Goal: Task Accomplishment & Management: Manage account settings

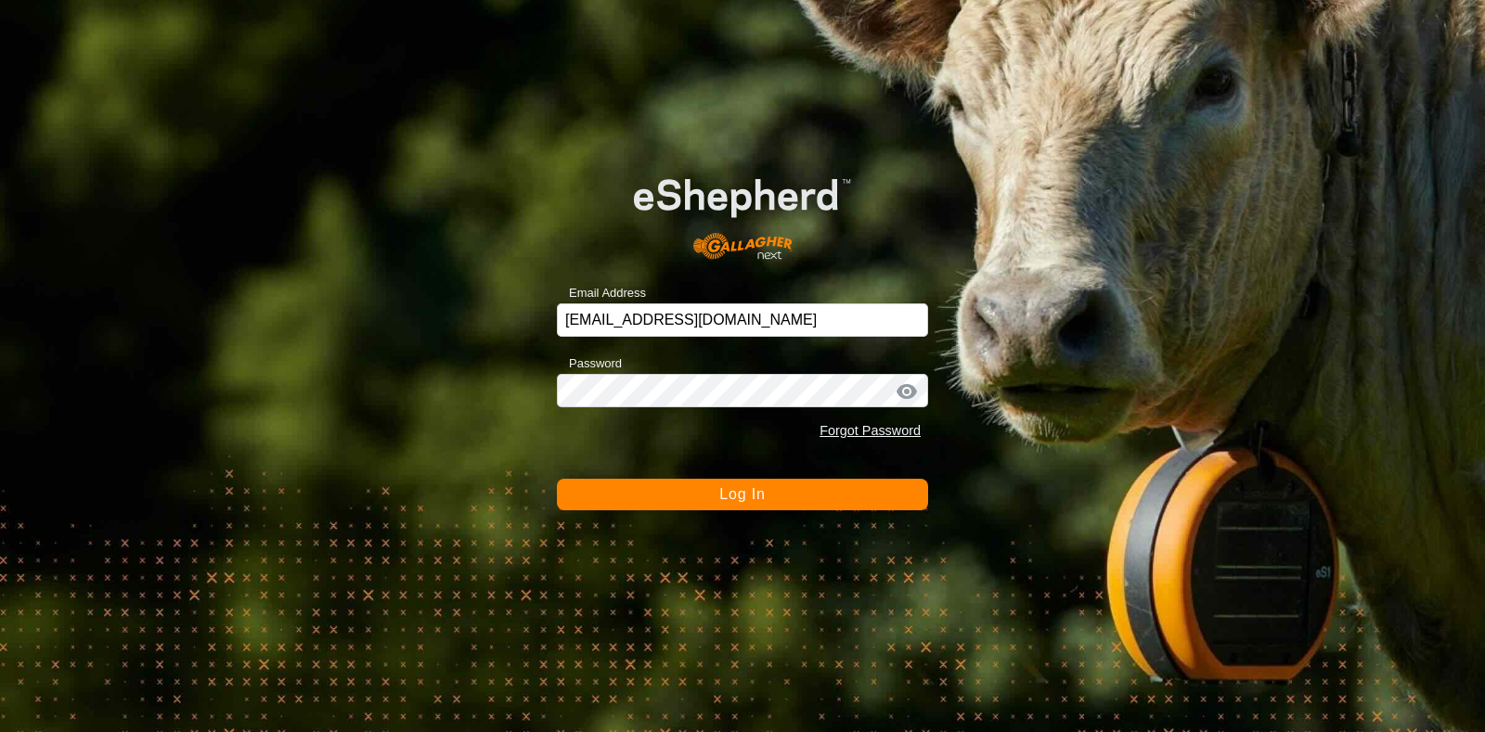
click at [692, 491] on button "Log In" at bounding box center [742, 495] width 371 height 32
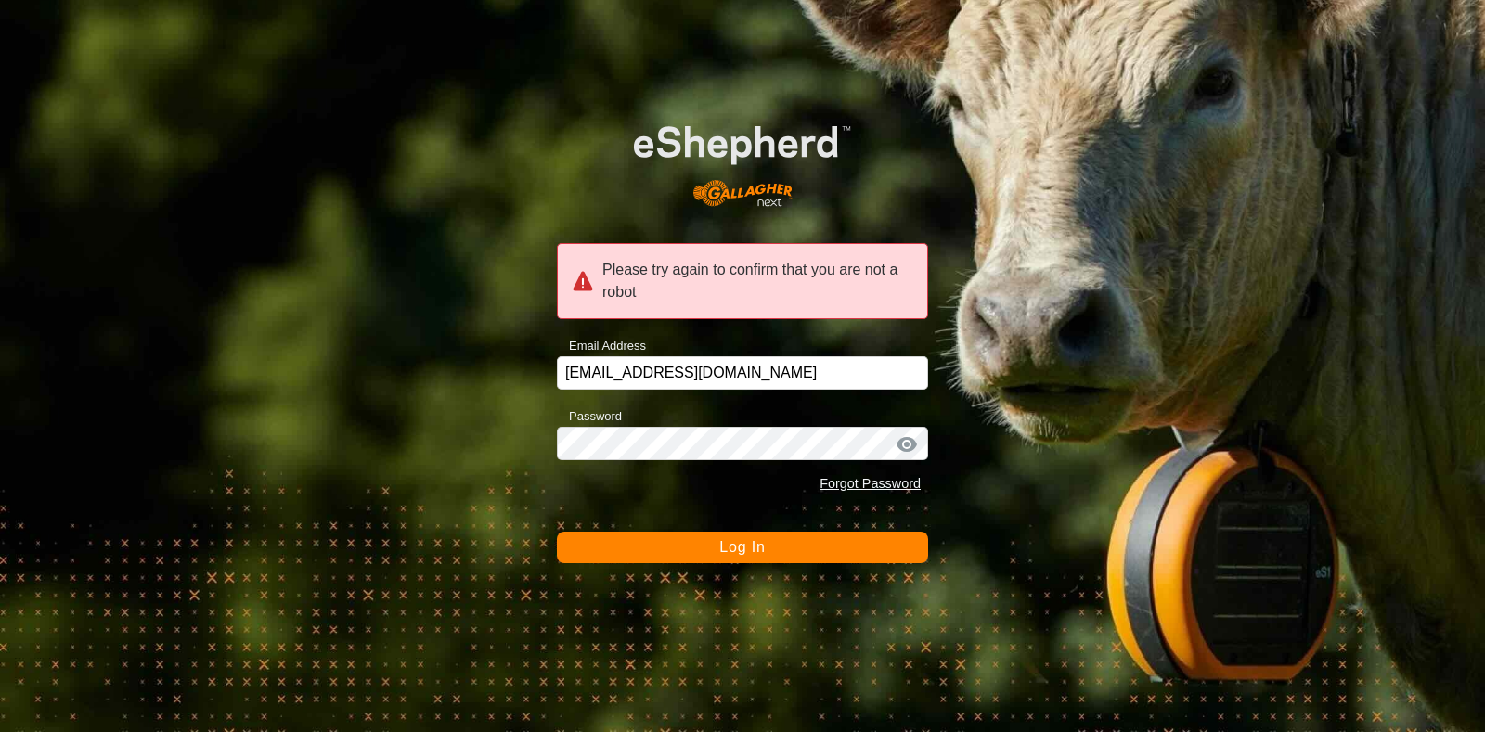
click at [731, 545] on span "Log In" at bounding box center [741, 547] width 45 height 16
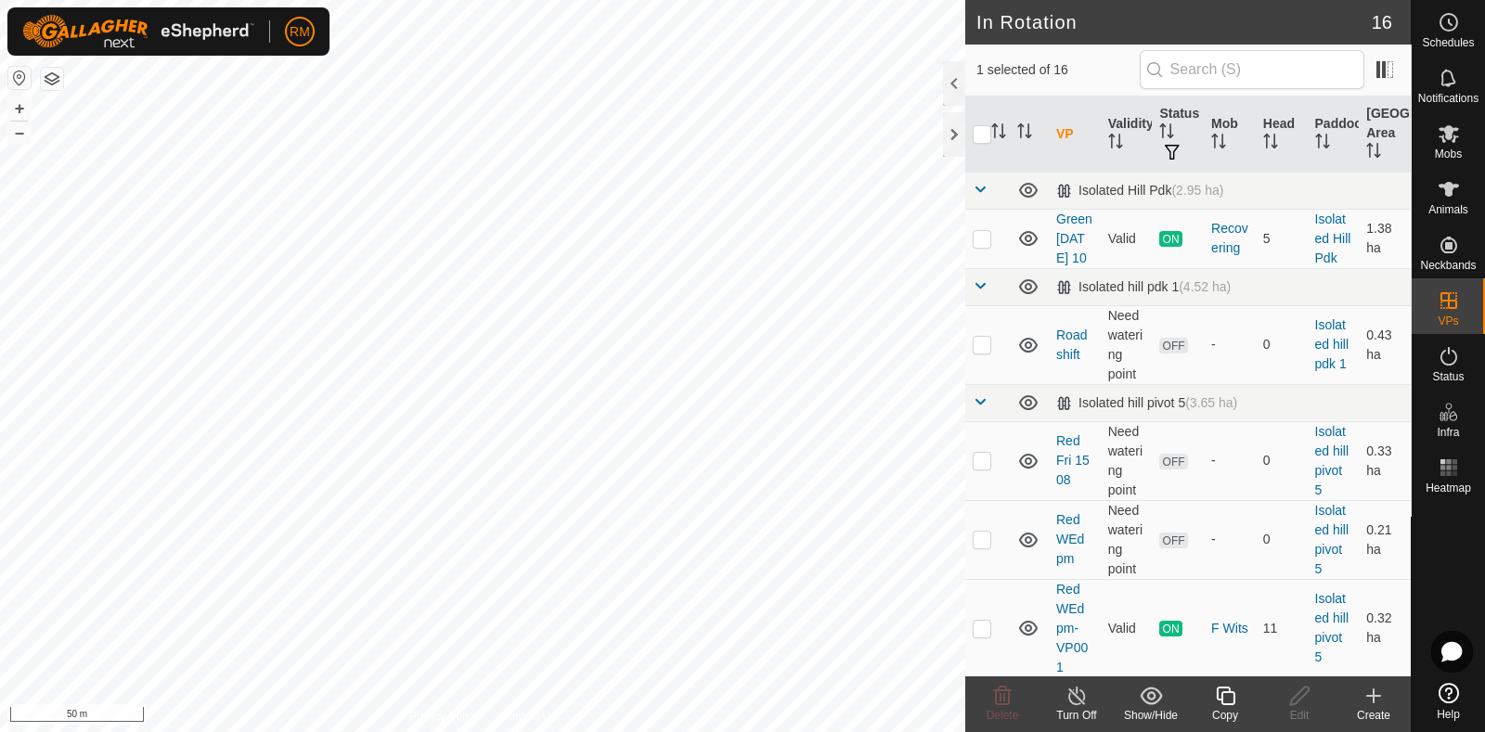
click at [1232, 695] on icon at bounding box center [1225, 696] width 23 height 22
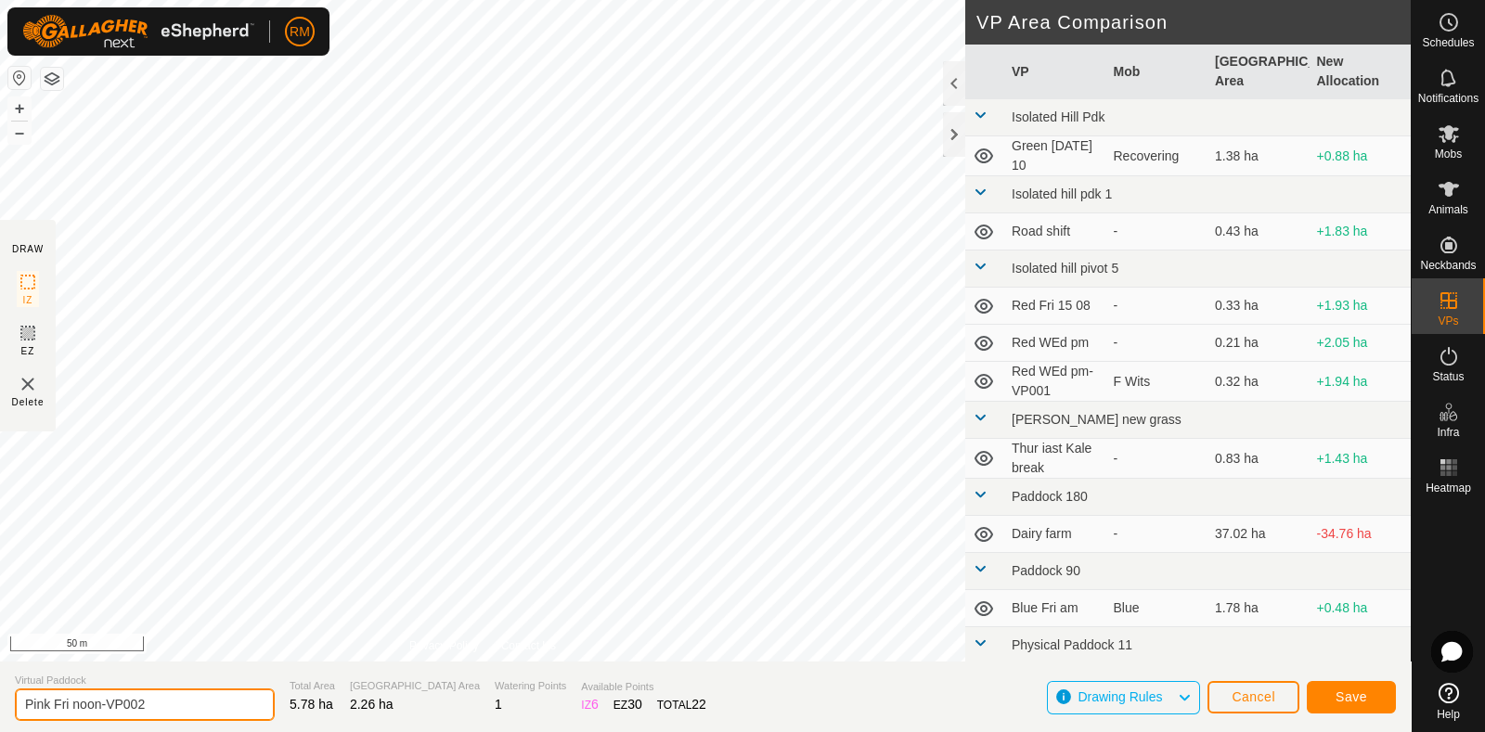
click at [177, 700] on input "Pink Fri noon-VP002" at bounding box center [145, 705] width 260 height 32
type input "Pink Sat am"
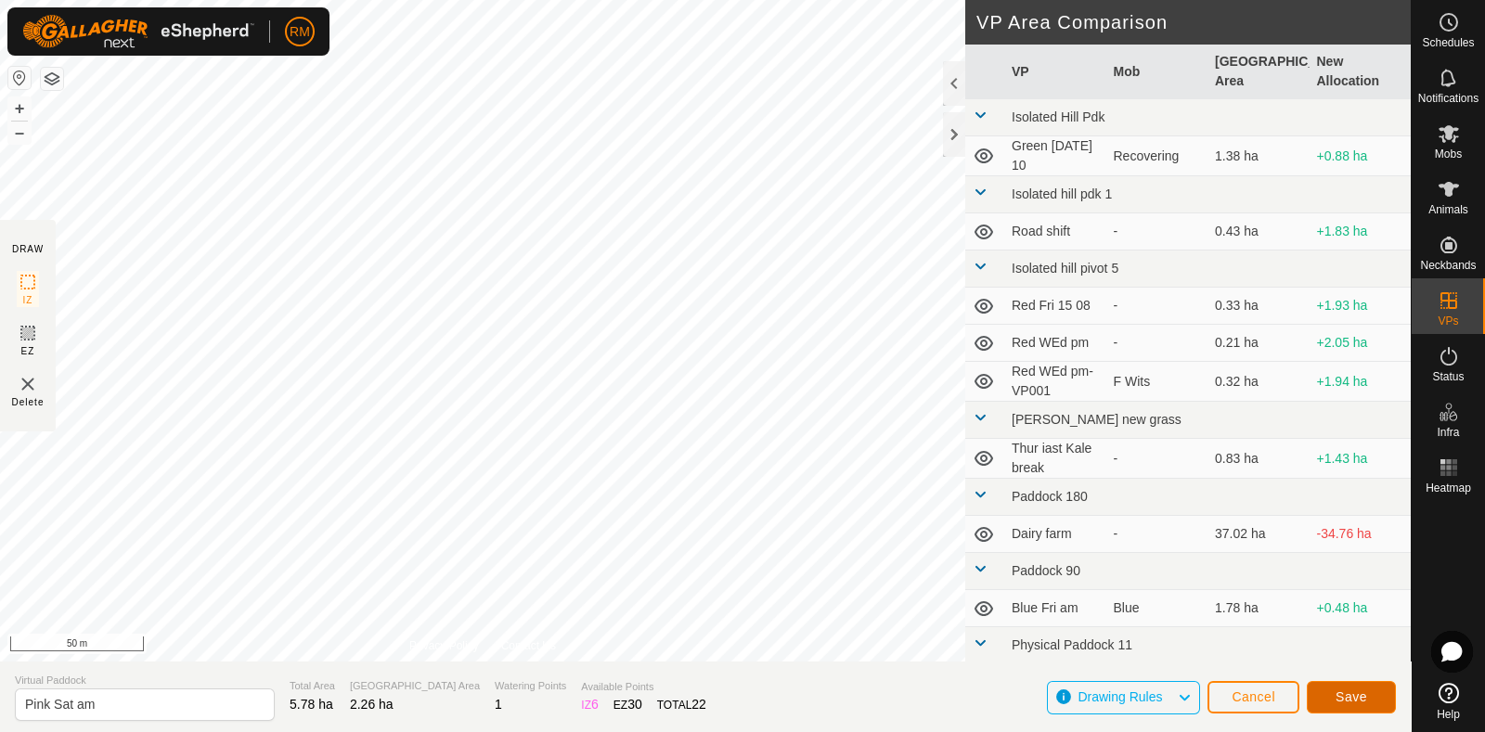
click at [1358, 695] on span "Save" at bounding box center [1352, 697] width 32 height 15
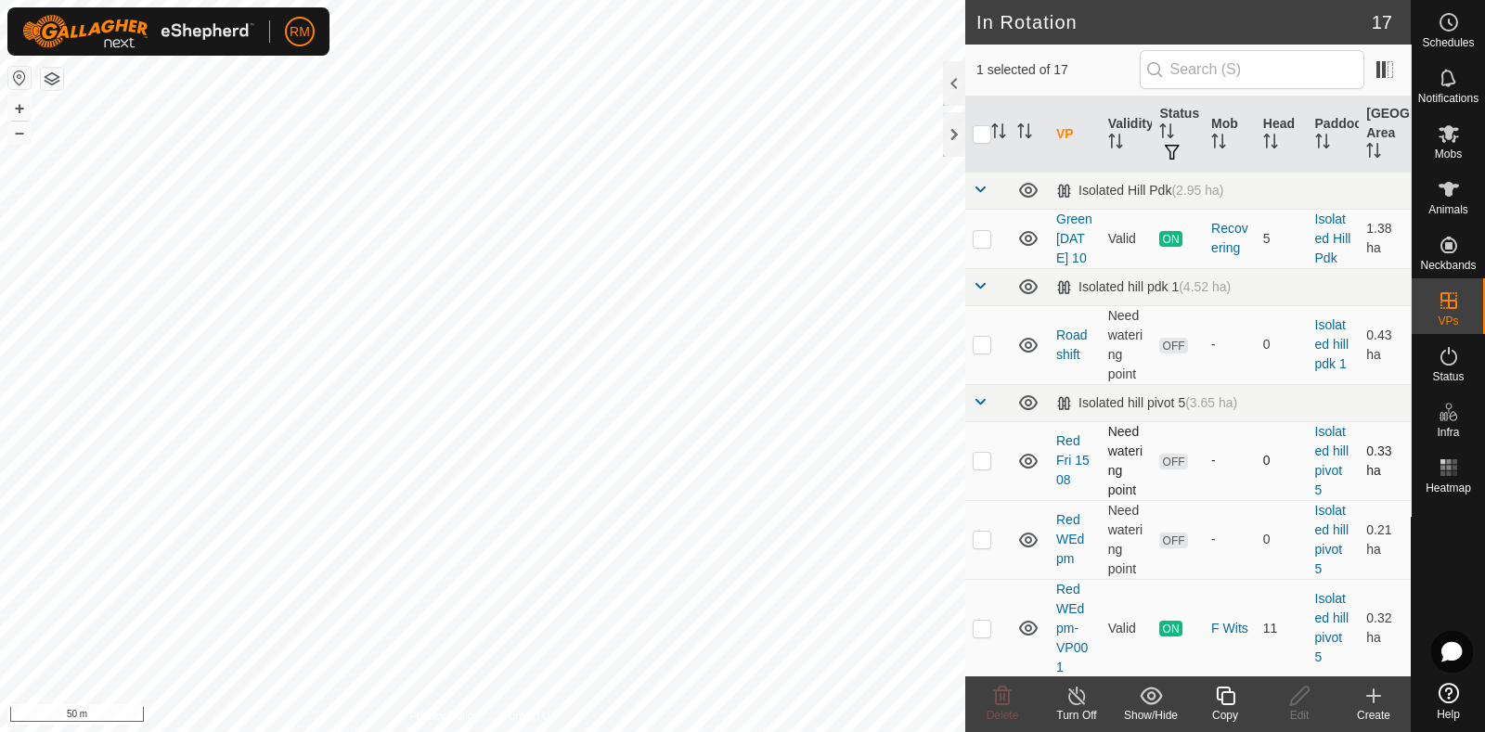
checkbox input "false"
checkbox input "true"
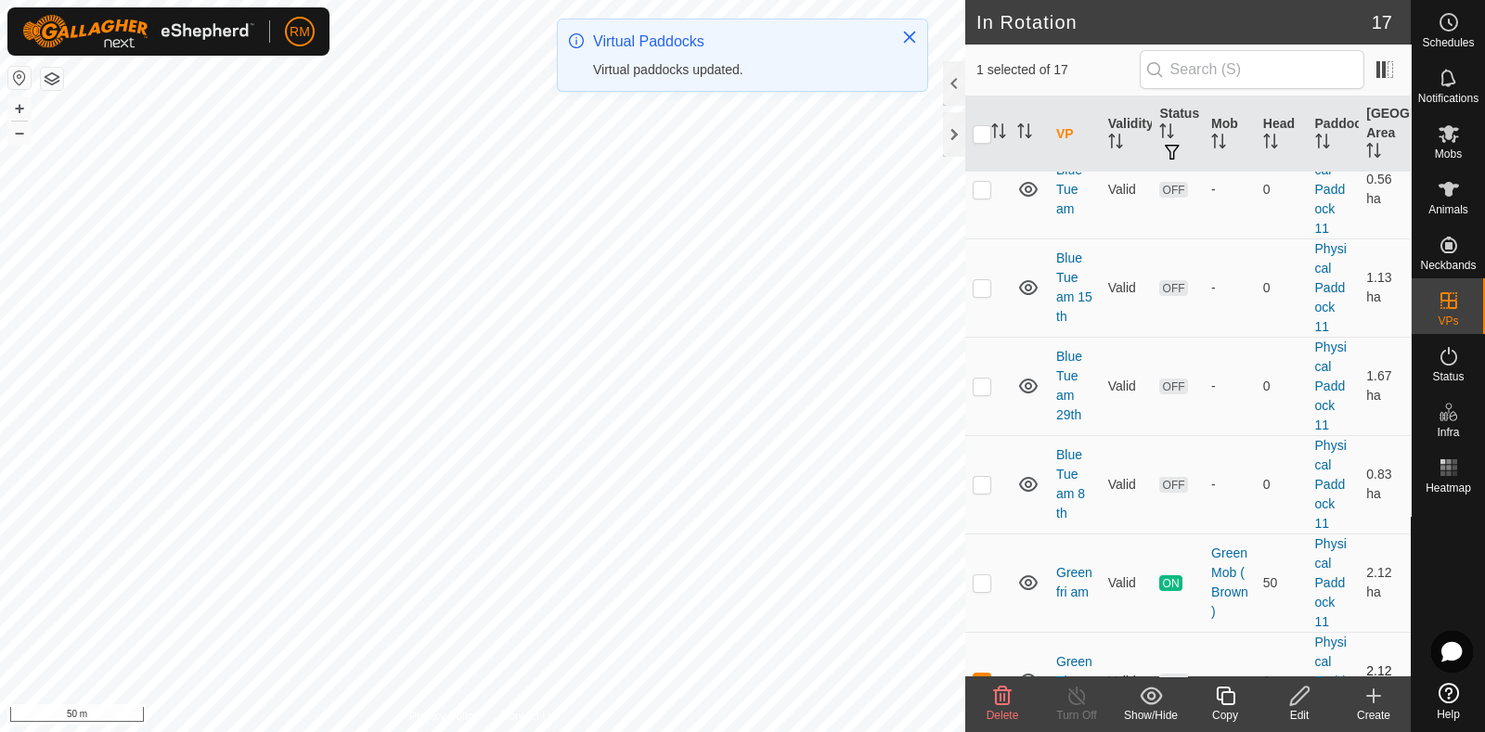
scroll to position [1325, 0]
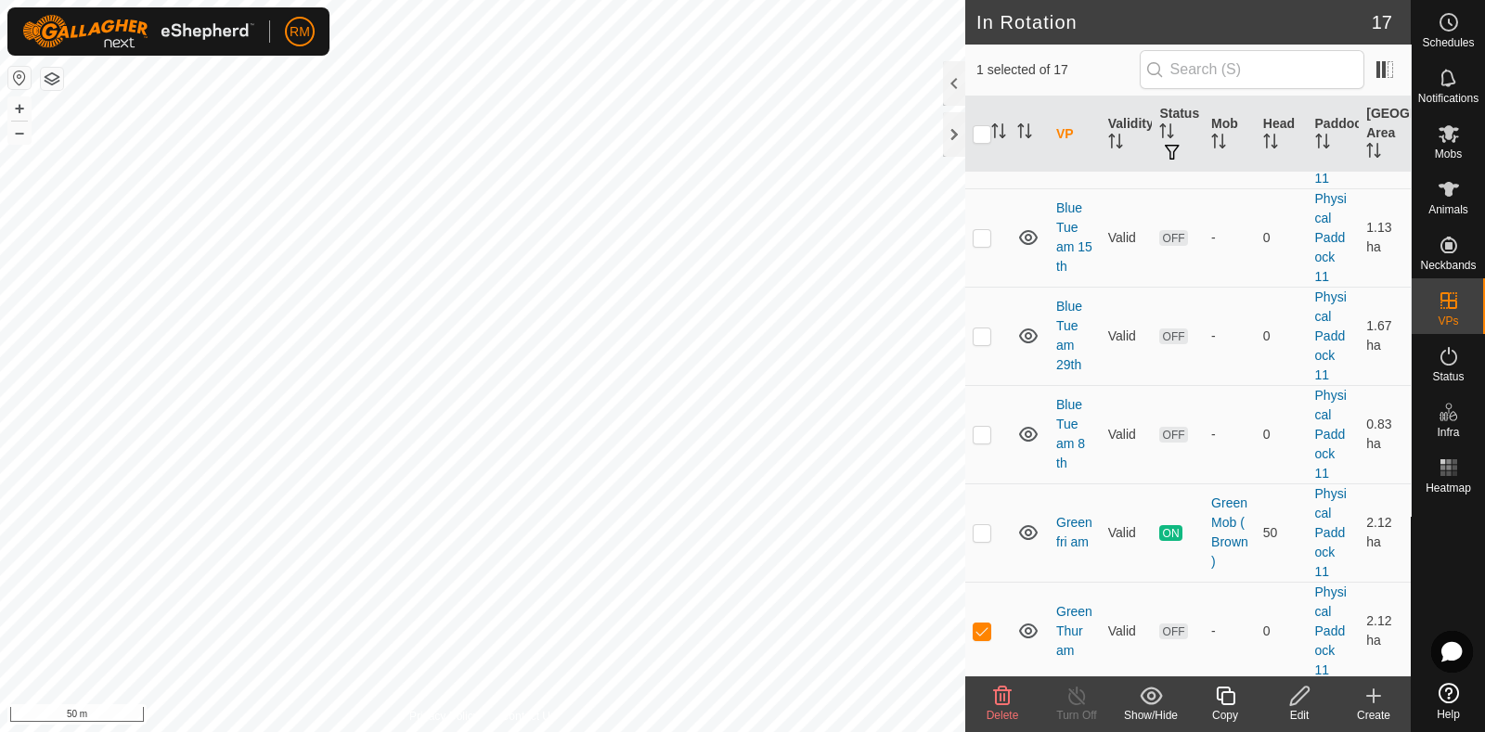
click at [999, 700] on icon at bounding box center [1002, 696] width 22 height 22
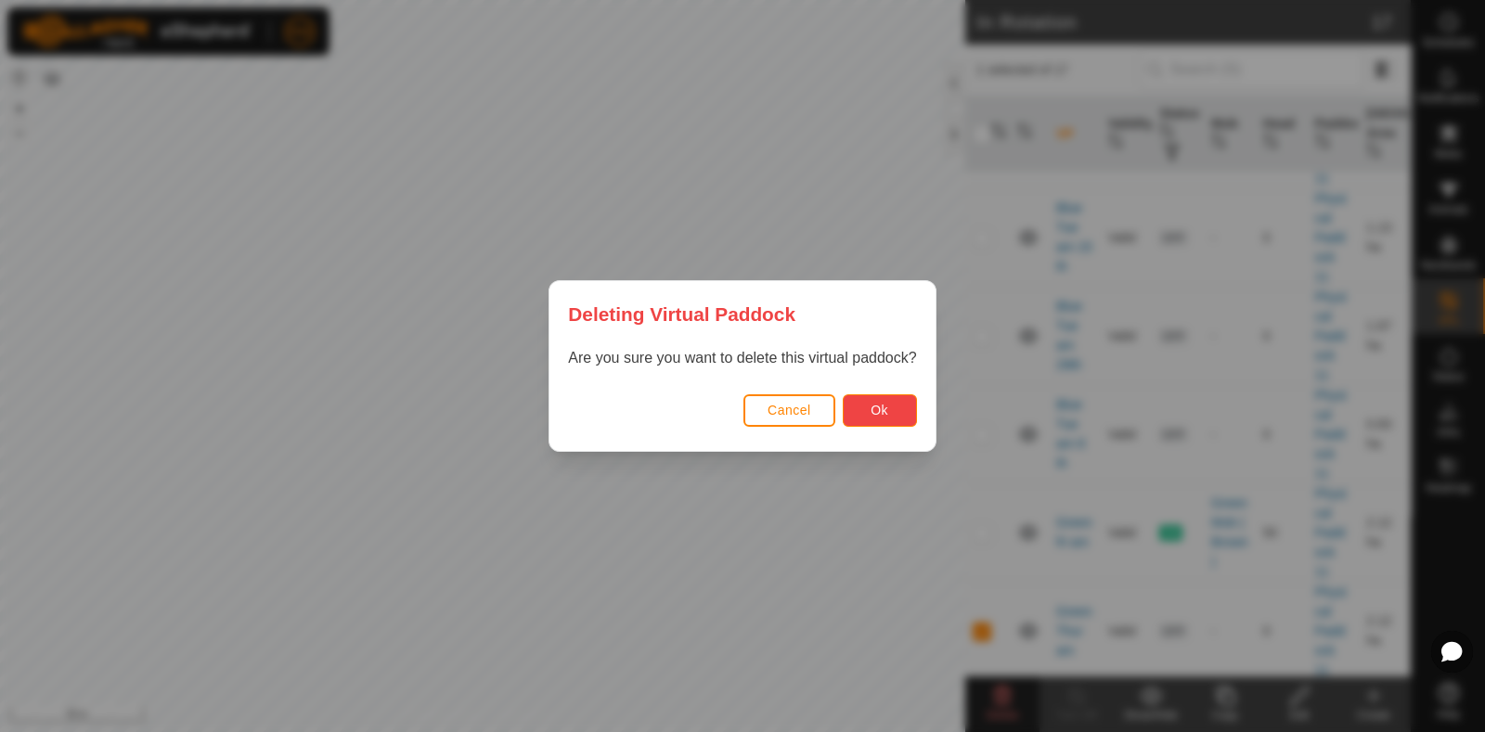
click at [871, 404] on span "Ok" at bounding box center [880, 410] width 18 height 15
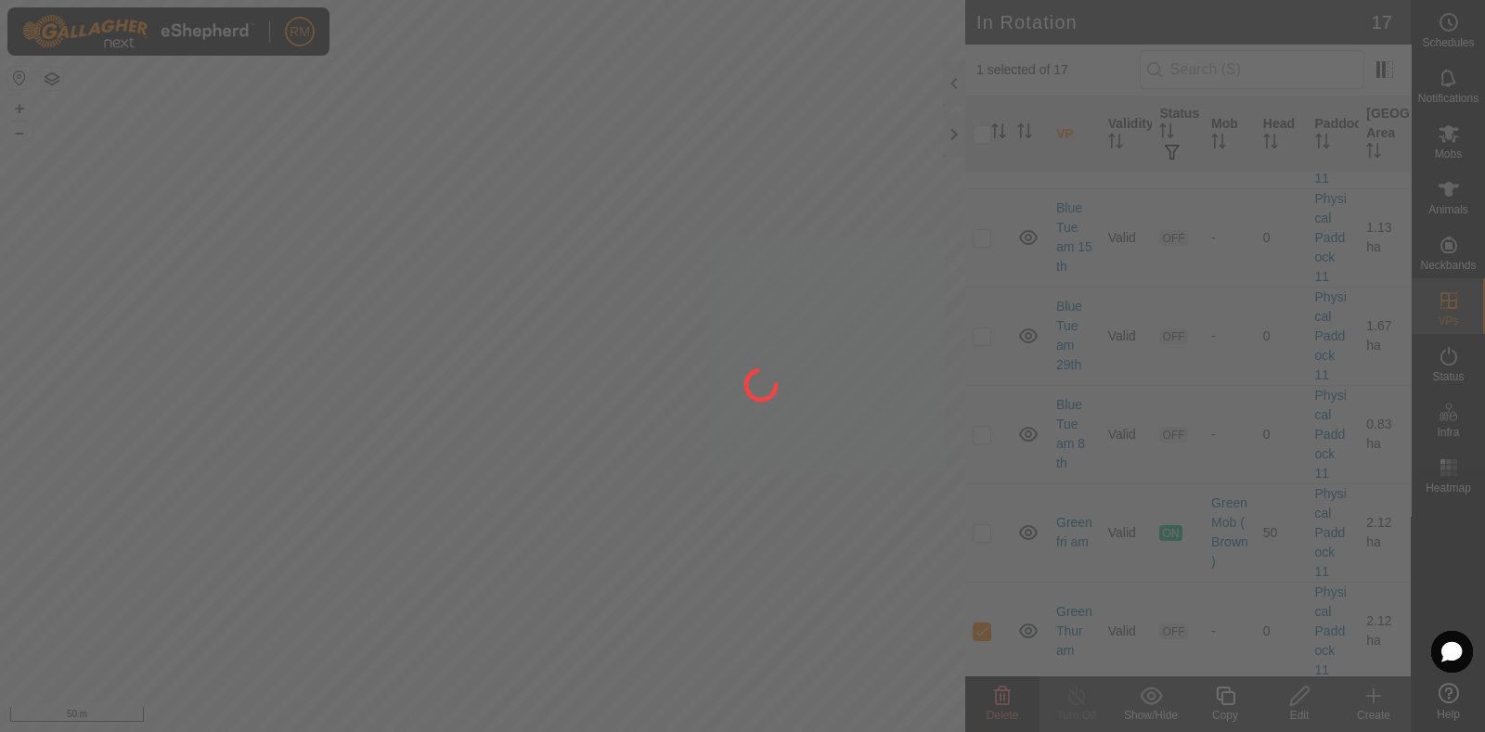
checkbox input "false"
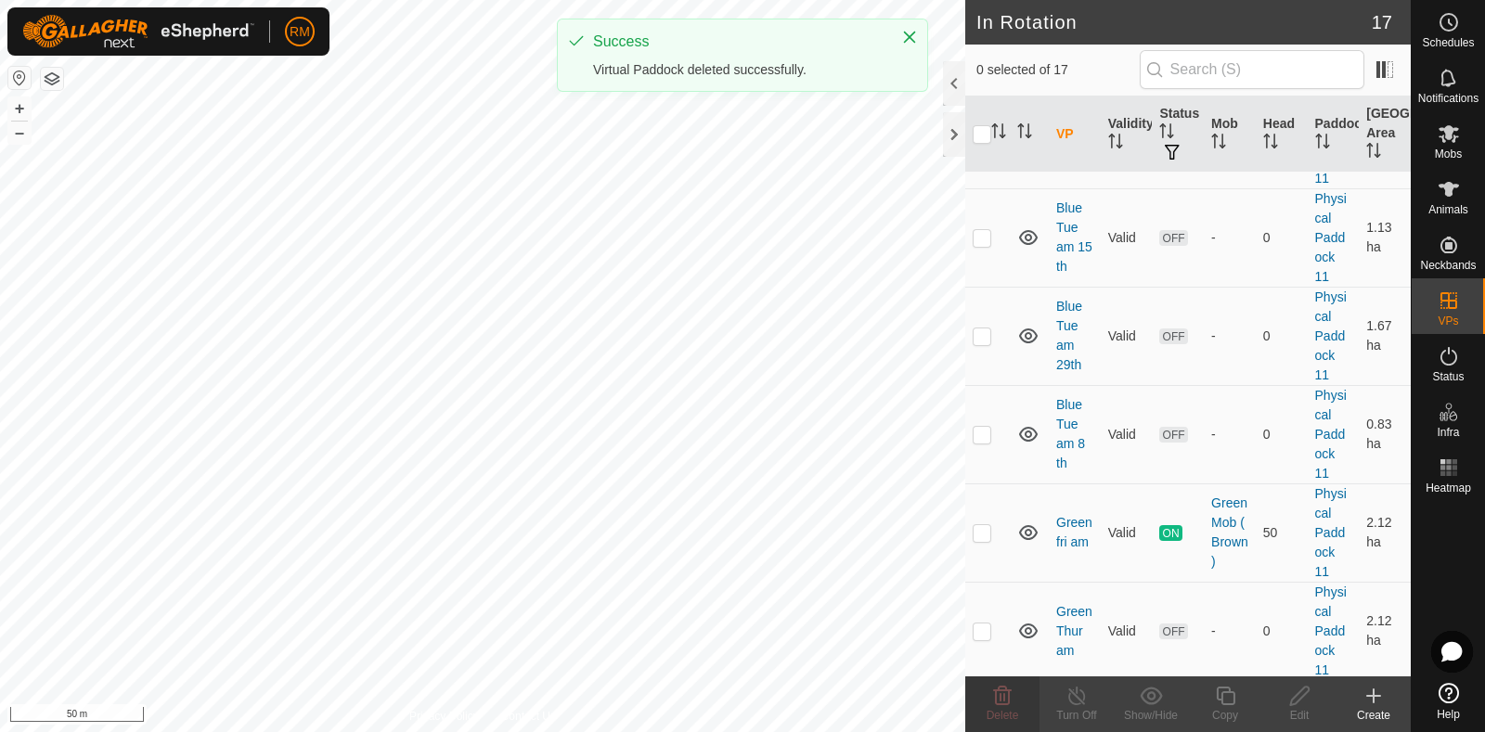
scroll to position [0, 0]
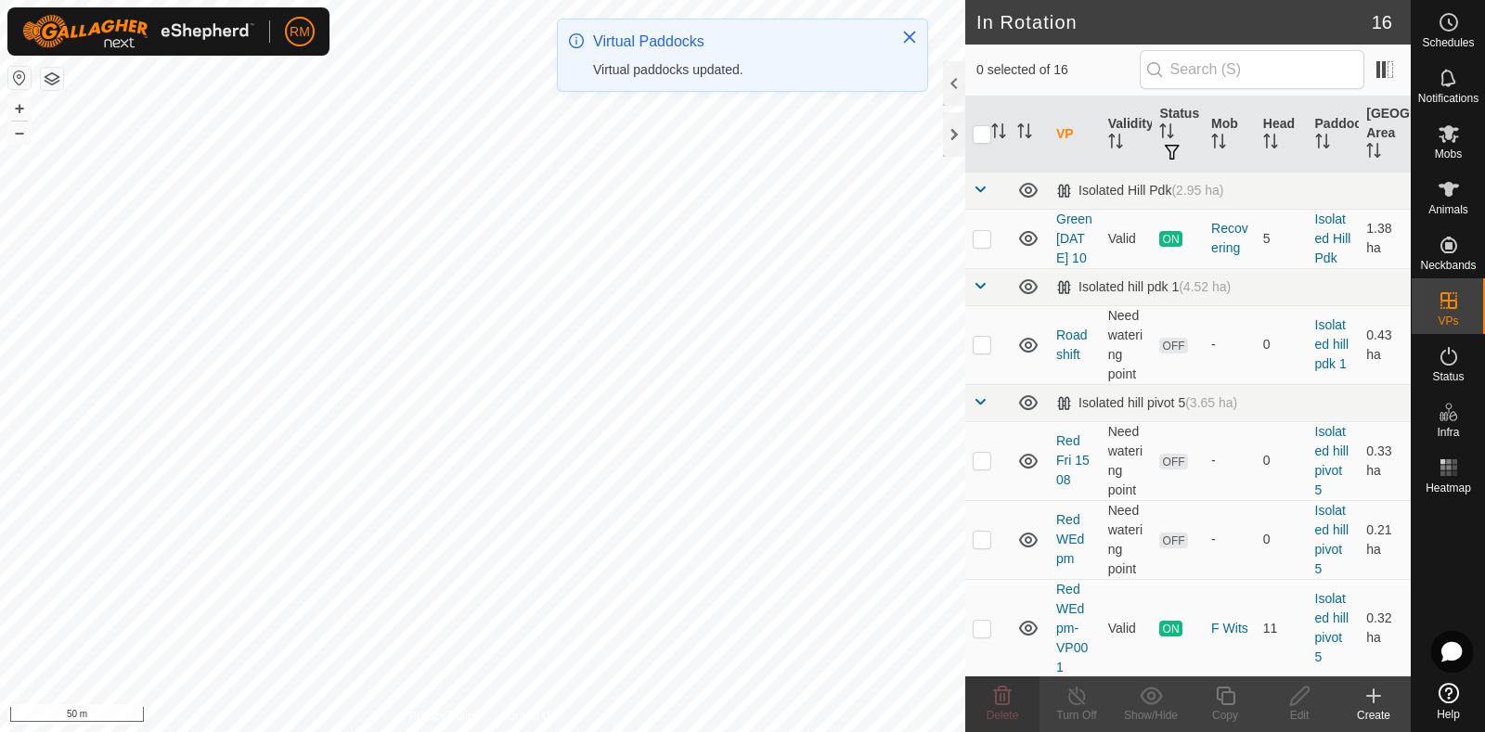
checkbox input "true"
click at [1225, 701] on icon at bounding box center [1225, 696] width 23 height 22
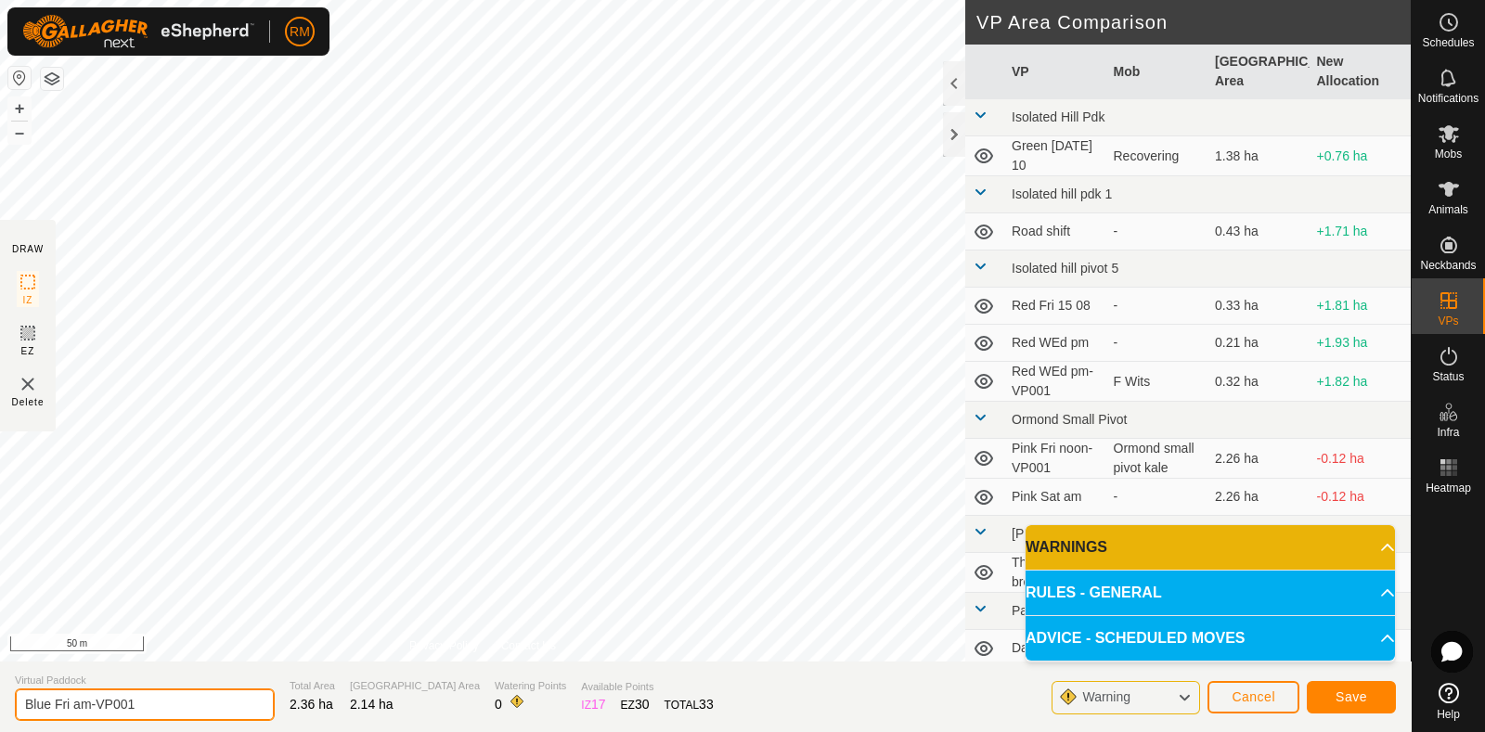
click at [173, 702] on input "Blue Fri am-VP001" at bounding box center [145, 705] width 260 height 32
drag, startPoint x: 173, startPoint y: 706, endPoint x: 464, endPoint y: 786, distance: 302.2
click at [464, 731] on html "RM Schedules Notifications Mobs Animals Neckbands VPs Status Infra Heatmap Help…" at bounding box center [742, 366] width 1485 height 732
type input "Blue Sat am"
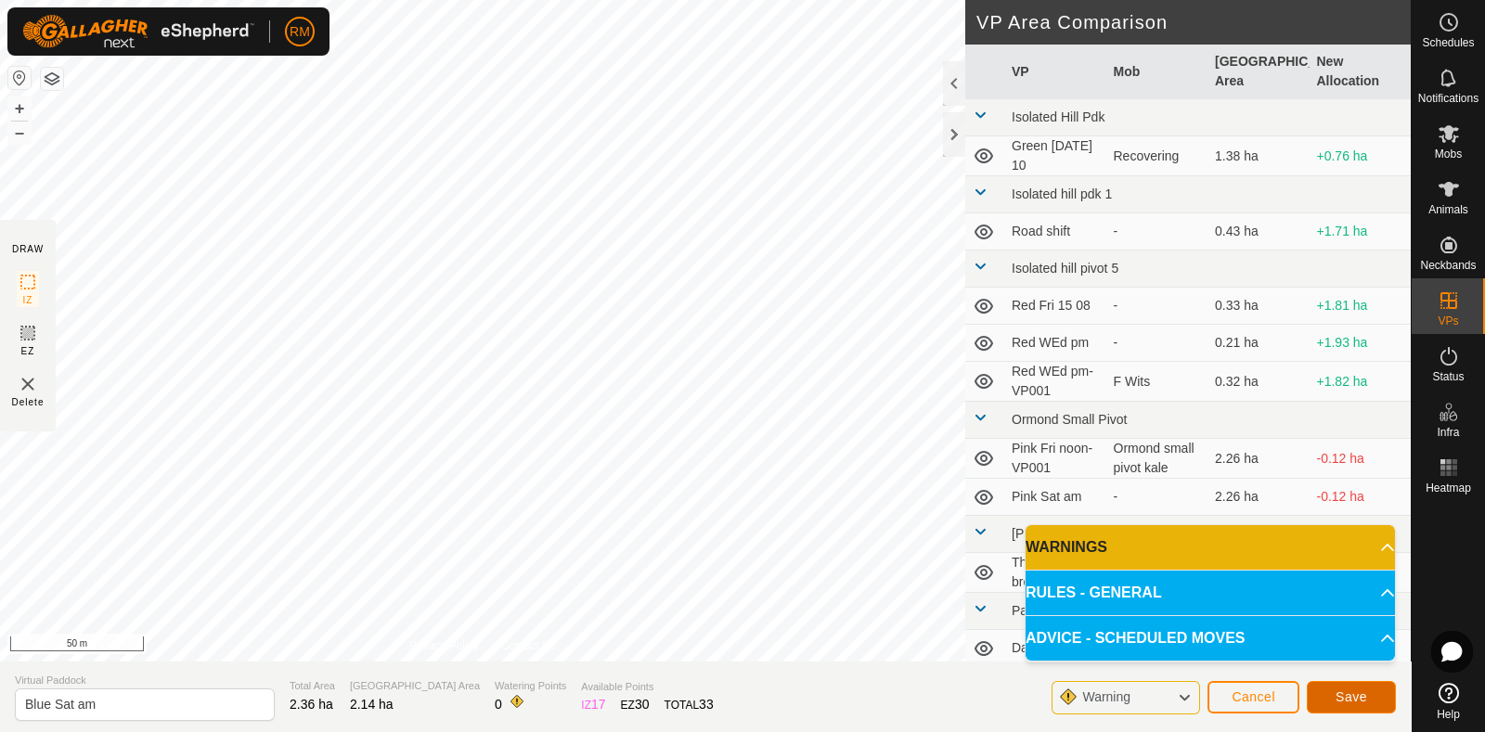
click at [1370, 705] on button "Save" at bounding box center [1351, 697] width 89 height 32
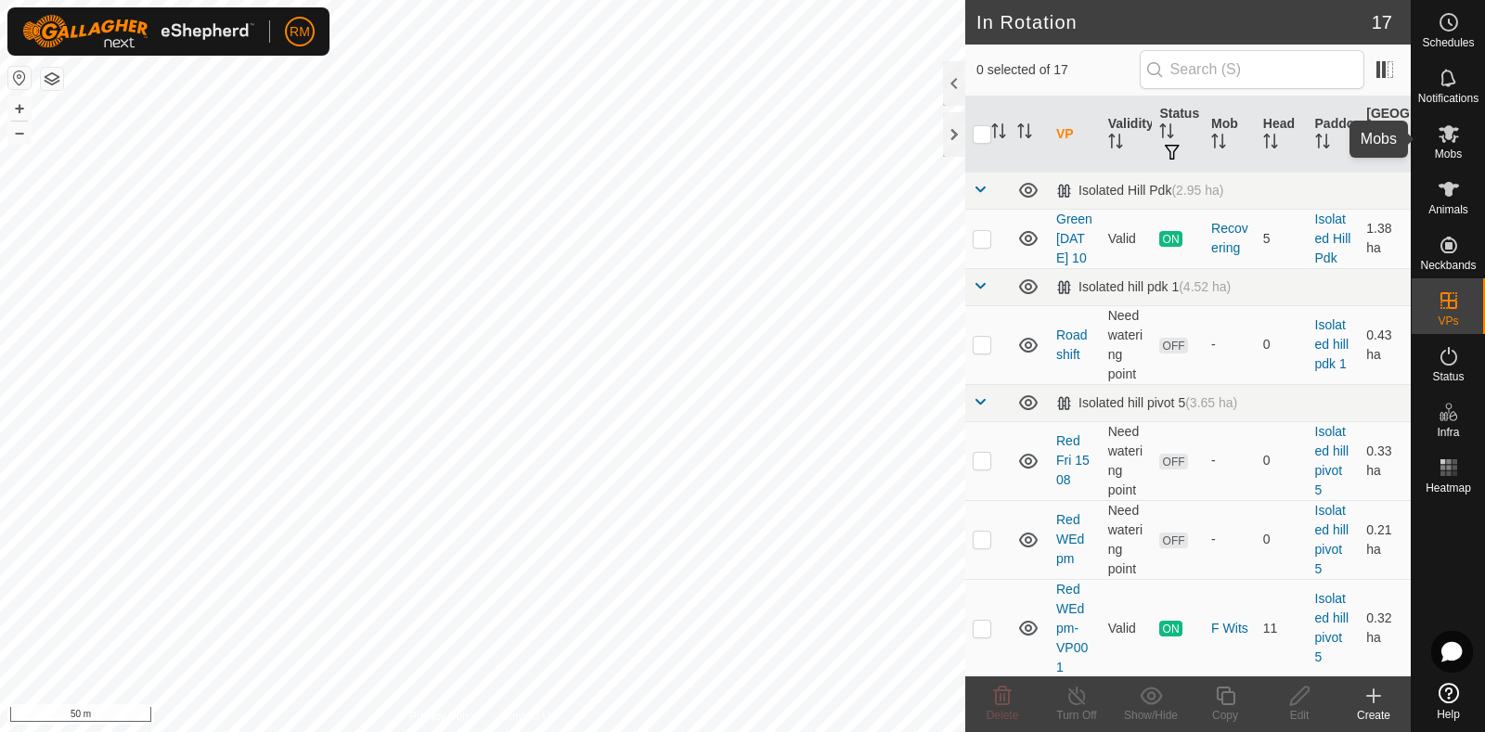
click at [1444, 141] on icon at bounding box center [1449, 134] width 20 height 18
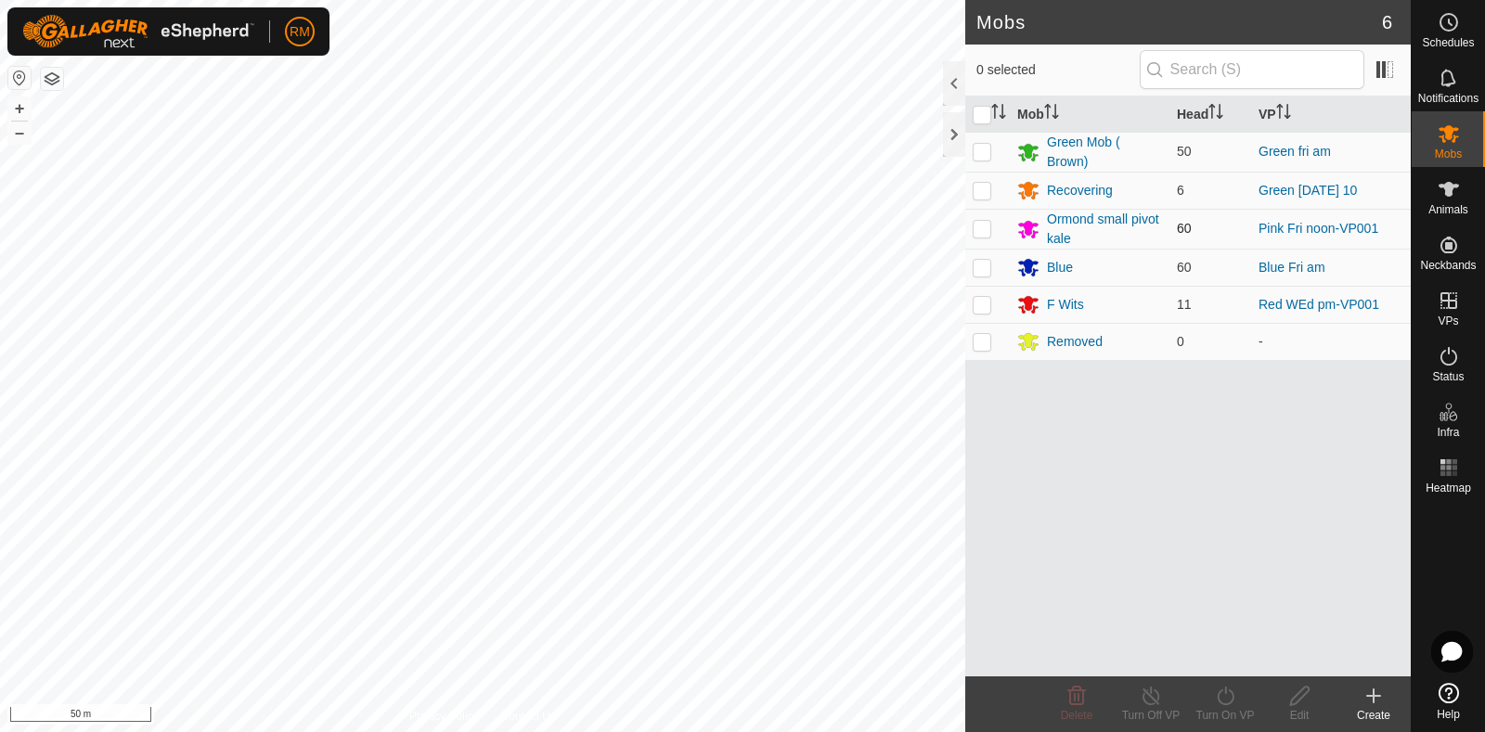
click at [983, 225] on p-checkbox at bounding box center [982, 228] width 19 height 15
checkbox input "true"
click at [1223, 696] on icon at bounding box center [1225, 696] width 23 height 22
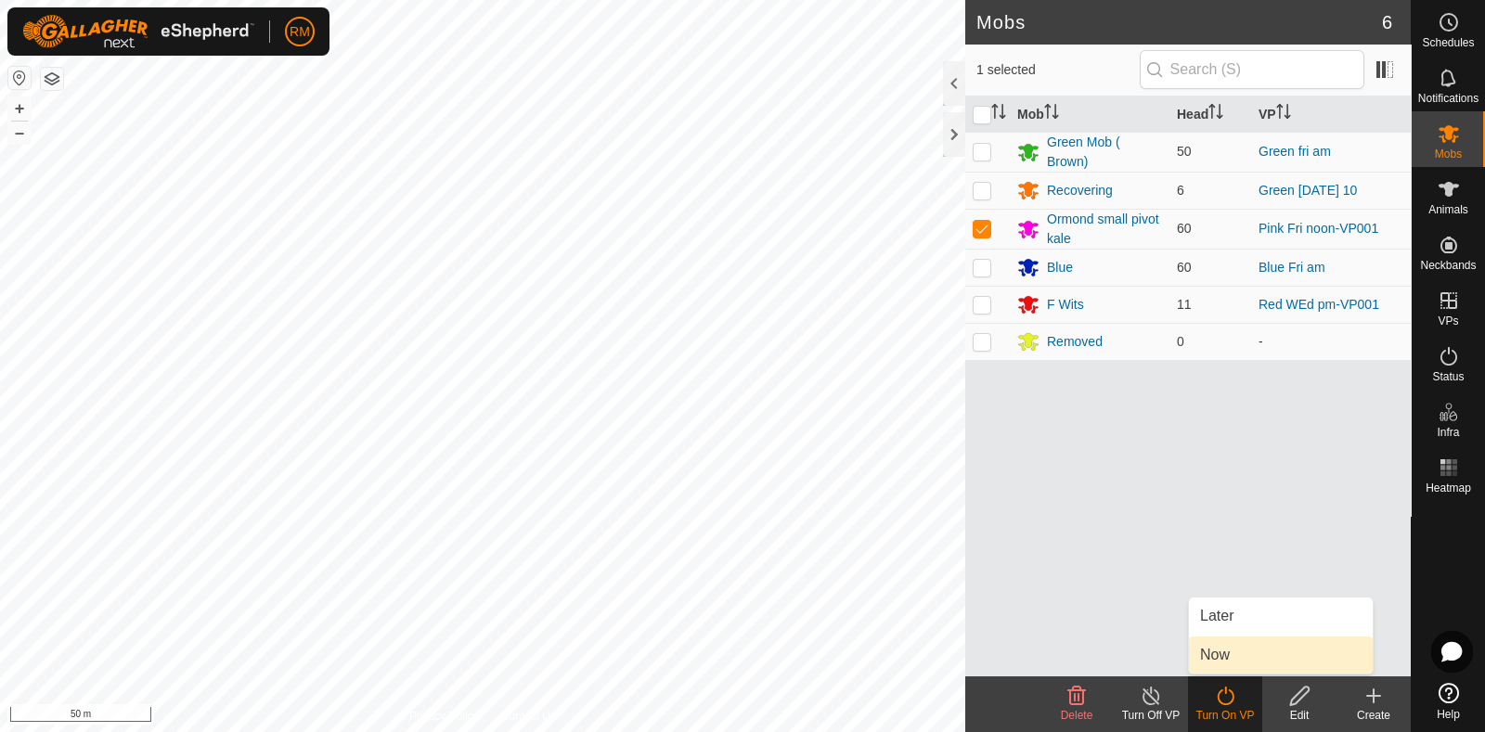
click at [1221, 655] on link "Now" at bounding box center [1281, 655] width 184 height 37
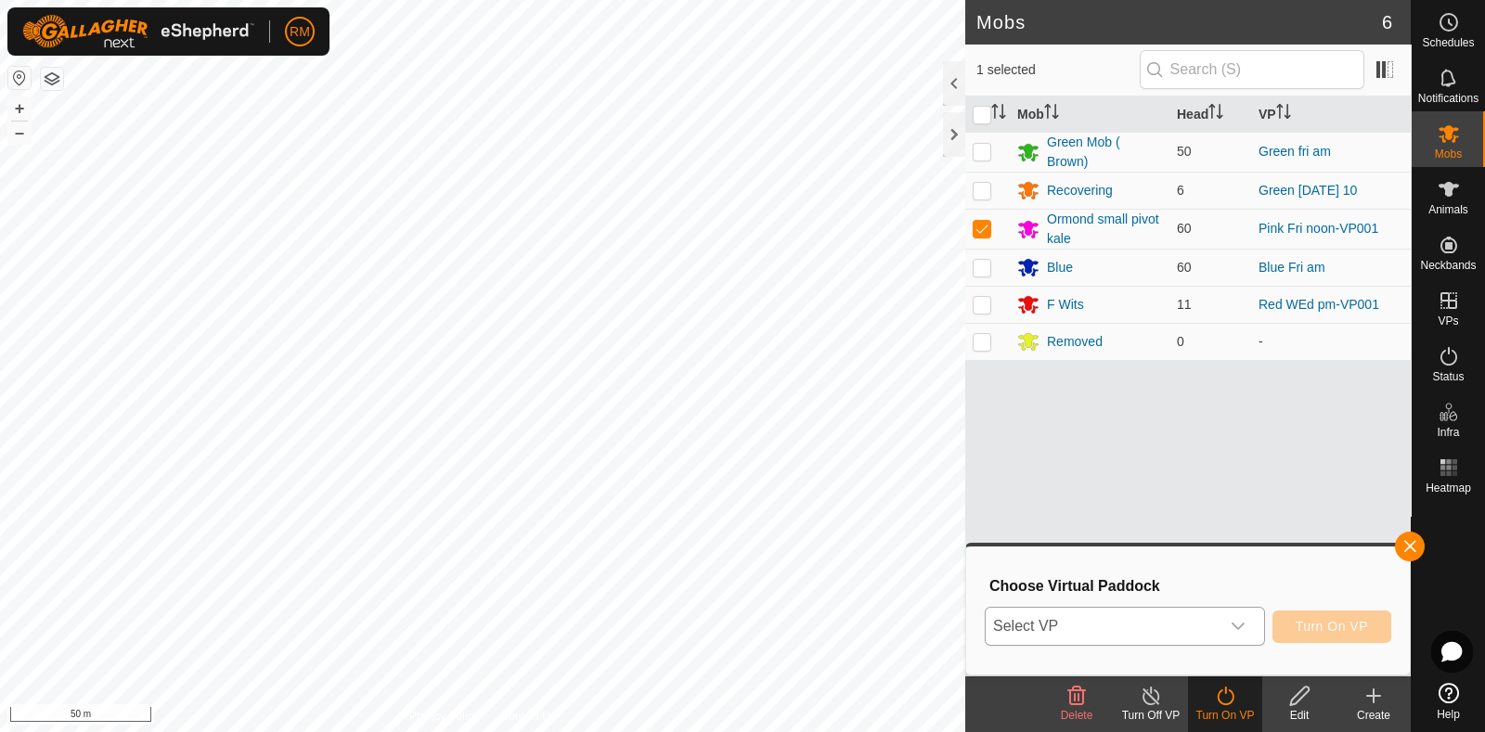
click at [1242, 621] on icon "dropdown trigger" at bounding box center [1238, 626] width 15 height 15
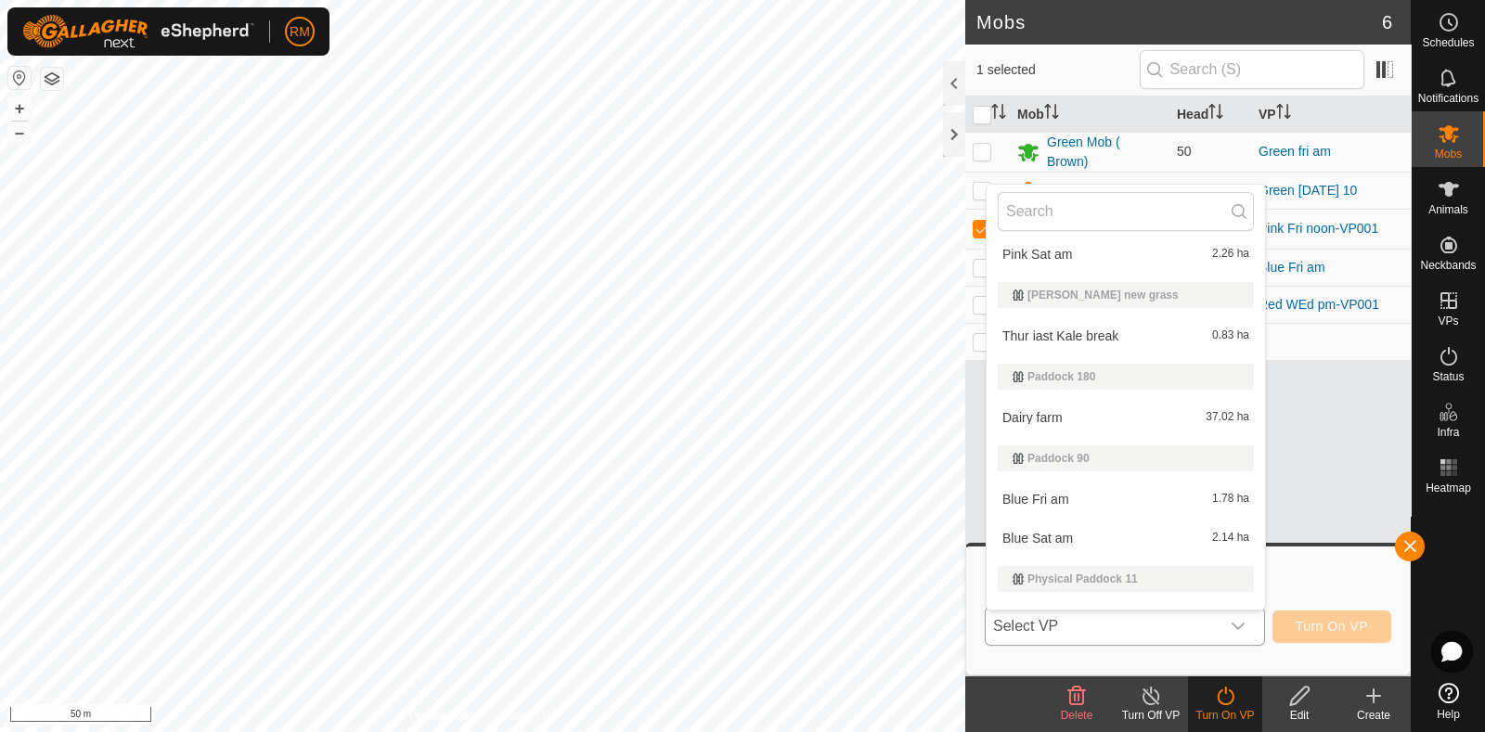
scroll to position [225, 0]
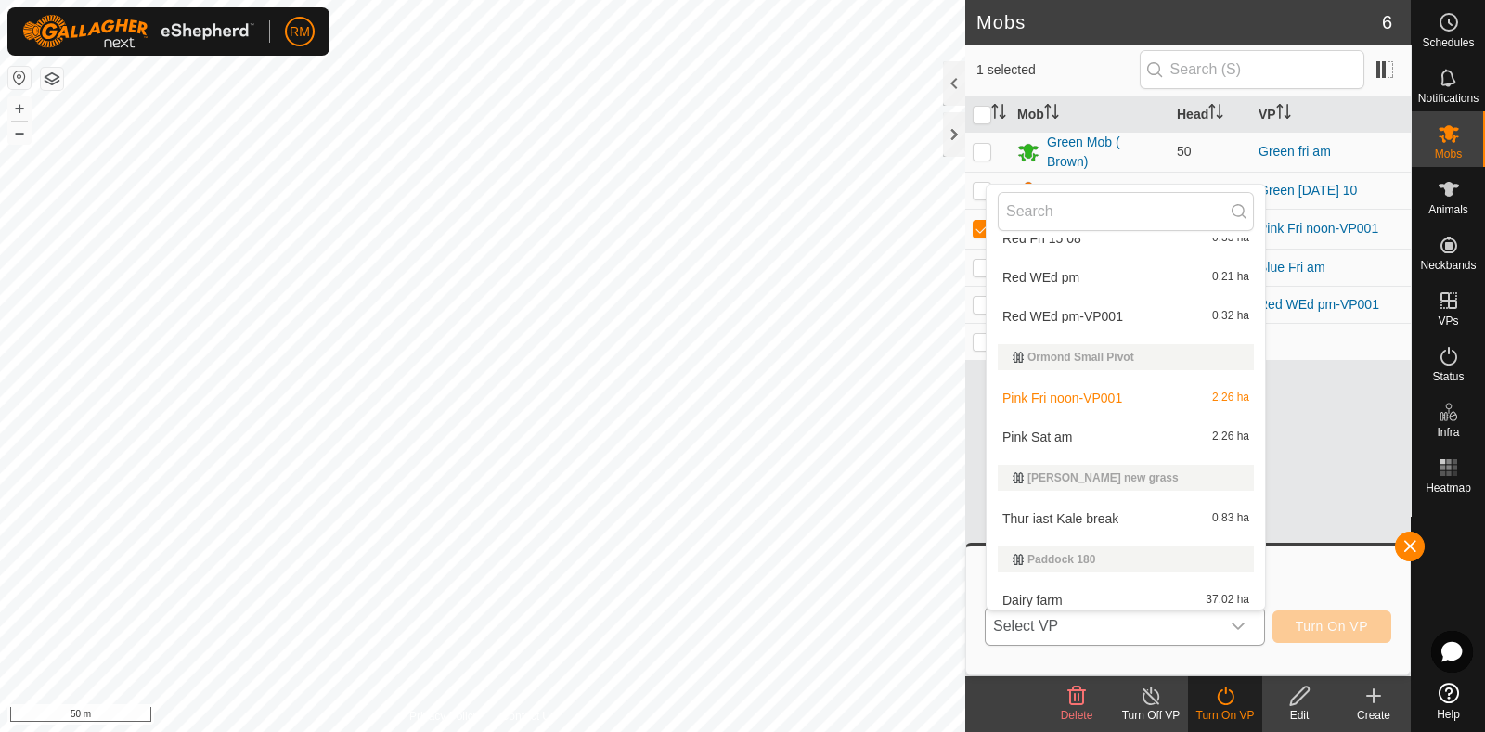
click at [1058, 435] on li "Pink Sat am 2.26 ha" at bounding box center [1126, 437] width 278 height 37
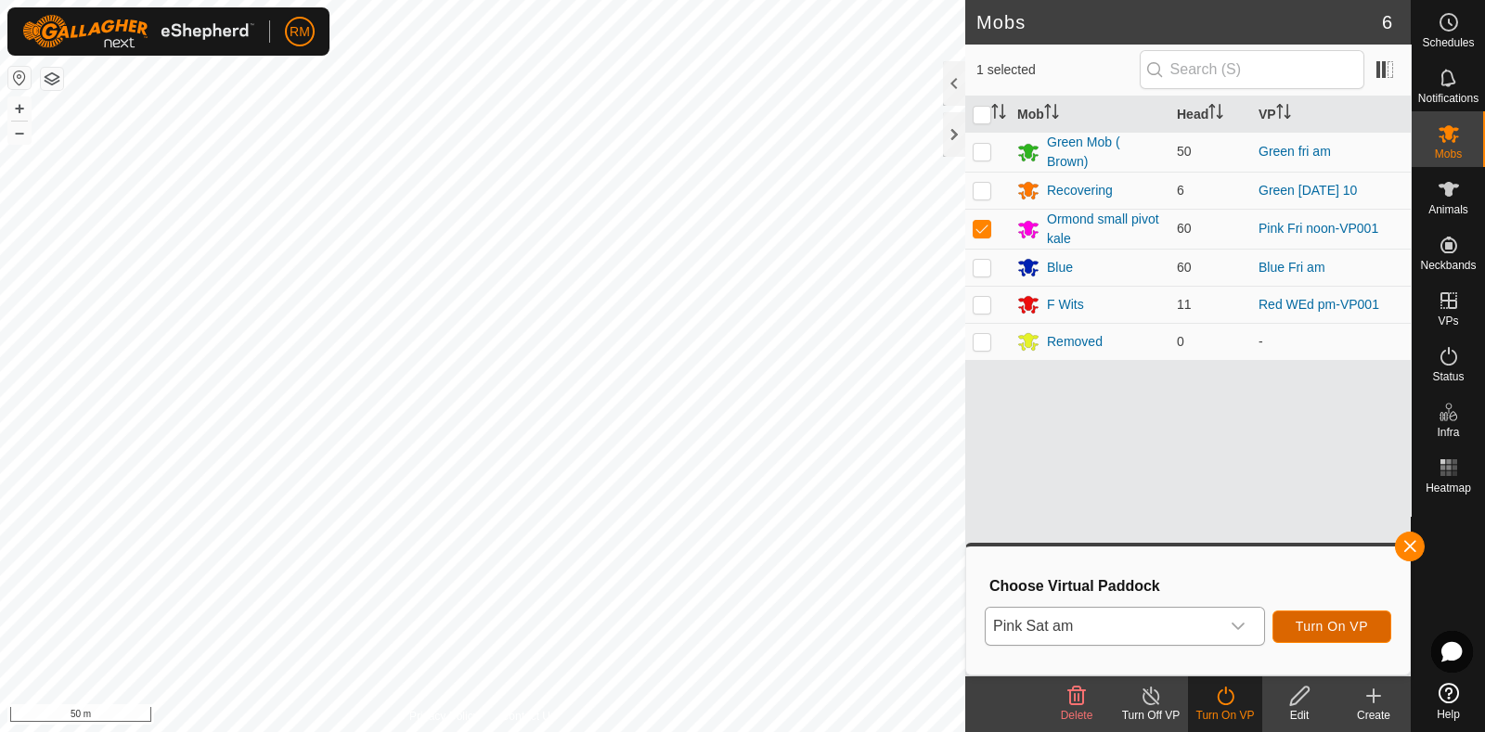
click at [1345, 628] on span "Turn On VP" at bounding box center [1332, 626] width 72 height 15
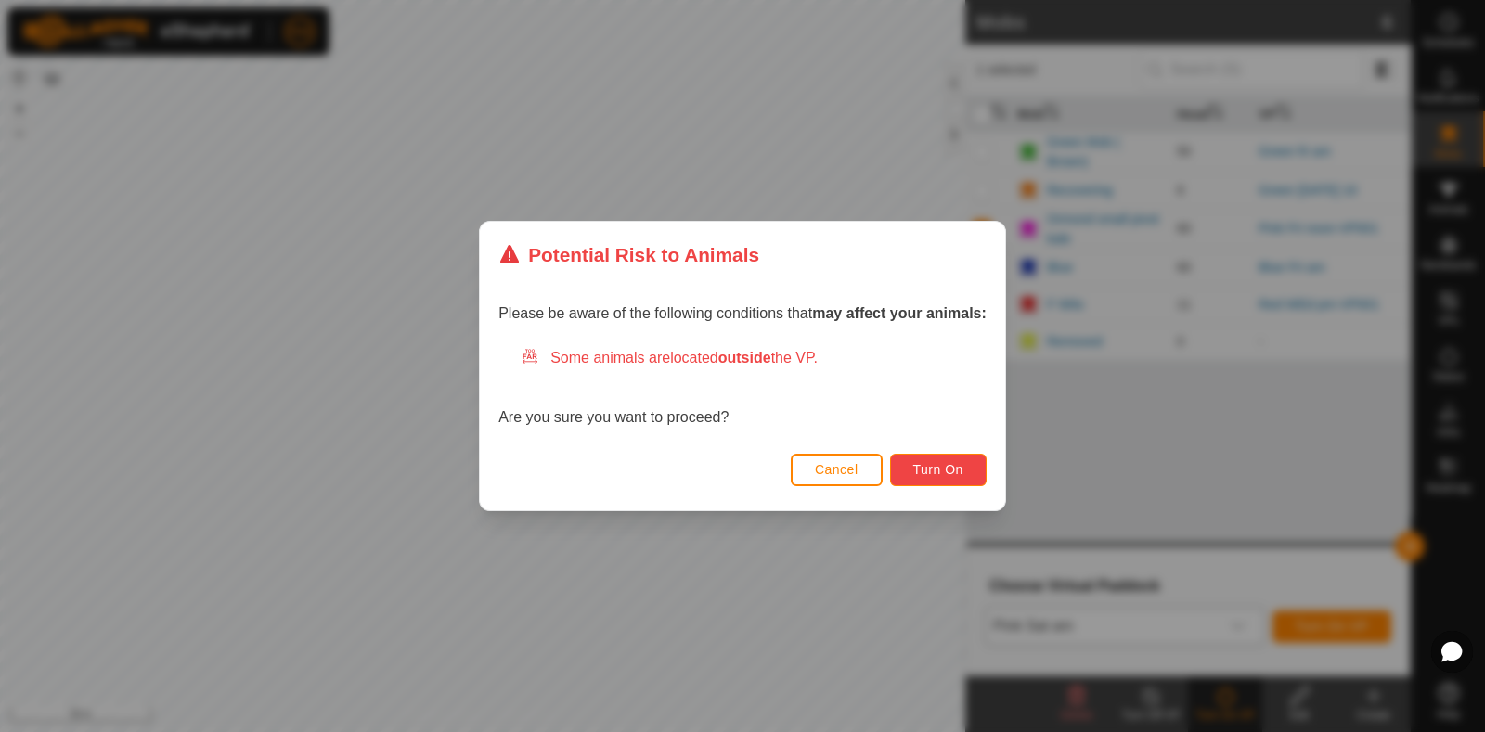
click at [937, 466] on span "Turn On" at bounding box center [938, 469] width 50 height 15
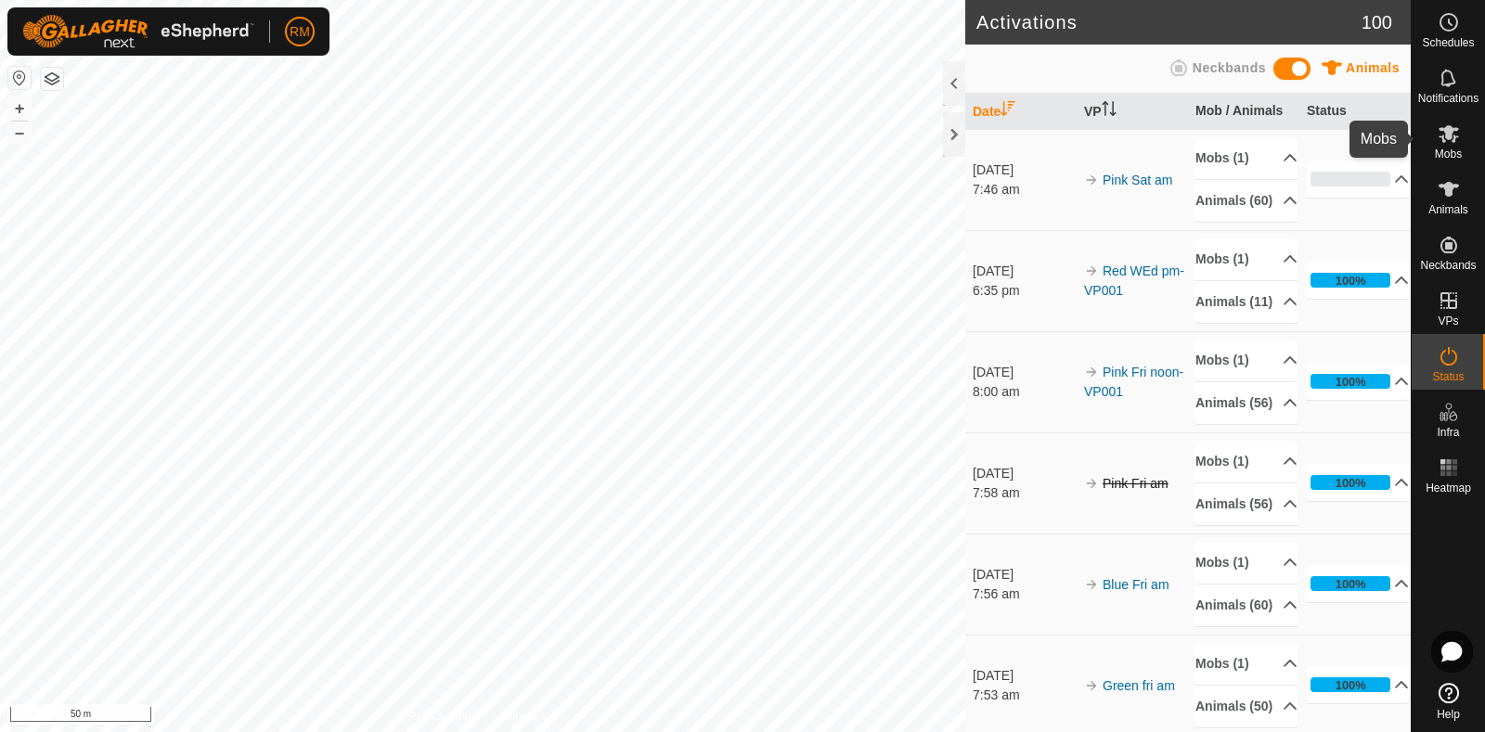
click at [1447, 136] on icon at bounding box center [1449, 134] width 20 height 18
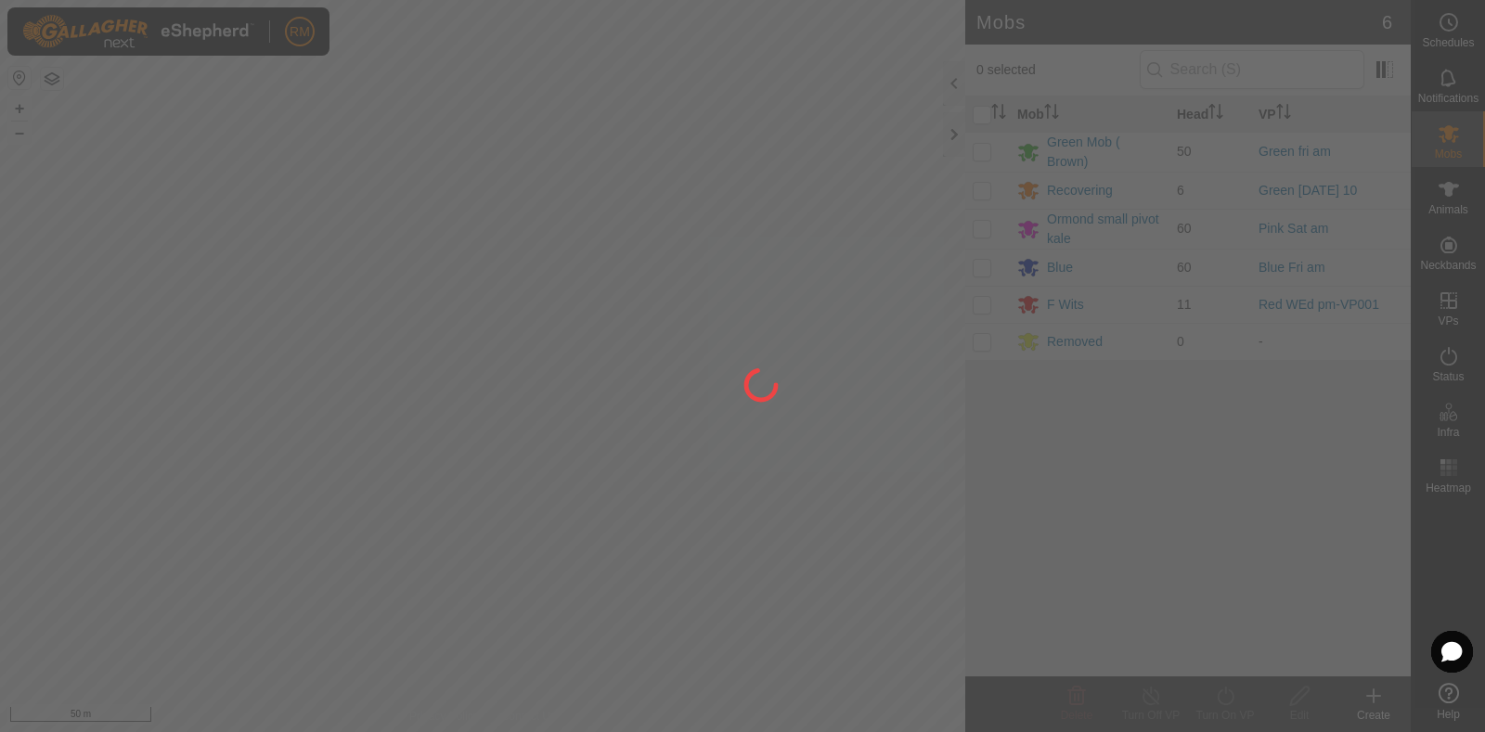
click at [1447, 136] on div at bounding box center [742, 366] width 1485 height 732
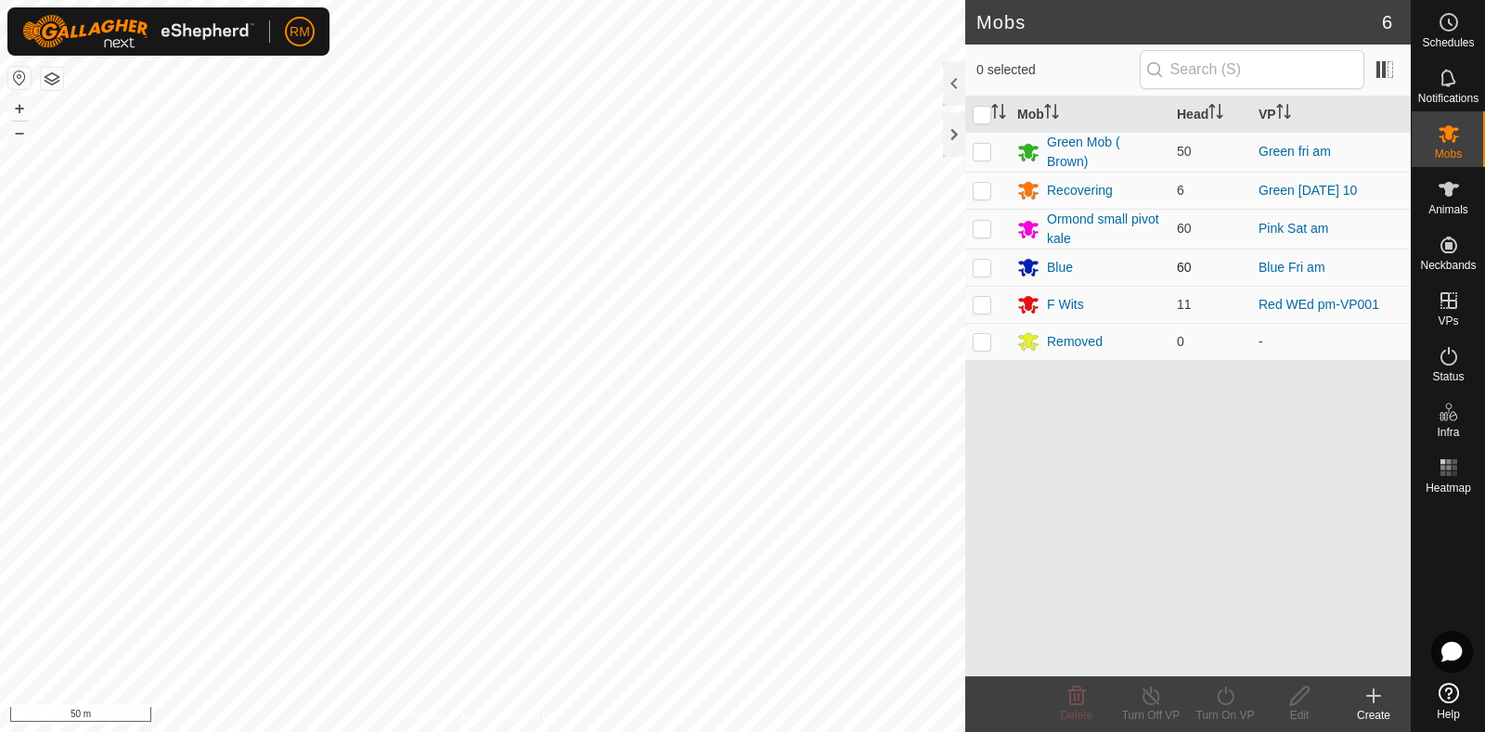
click at [982, 263] on p-checkbox at bounding box center [982, 267] width 19 height 15
checkbox input "true"
click at [1219, 702] on icon at bounding box center [1225, 696] width 17 height 19
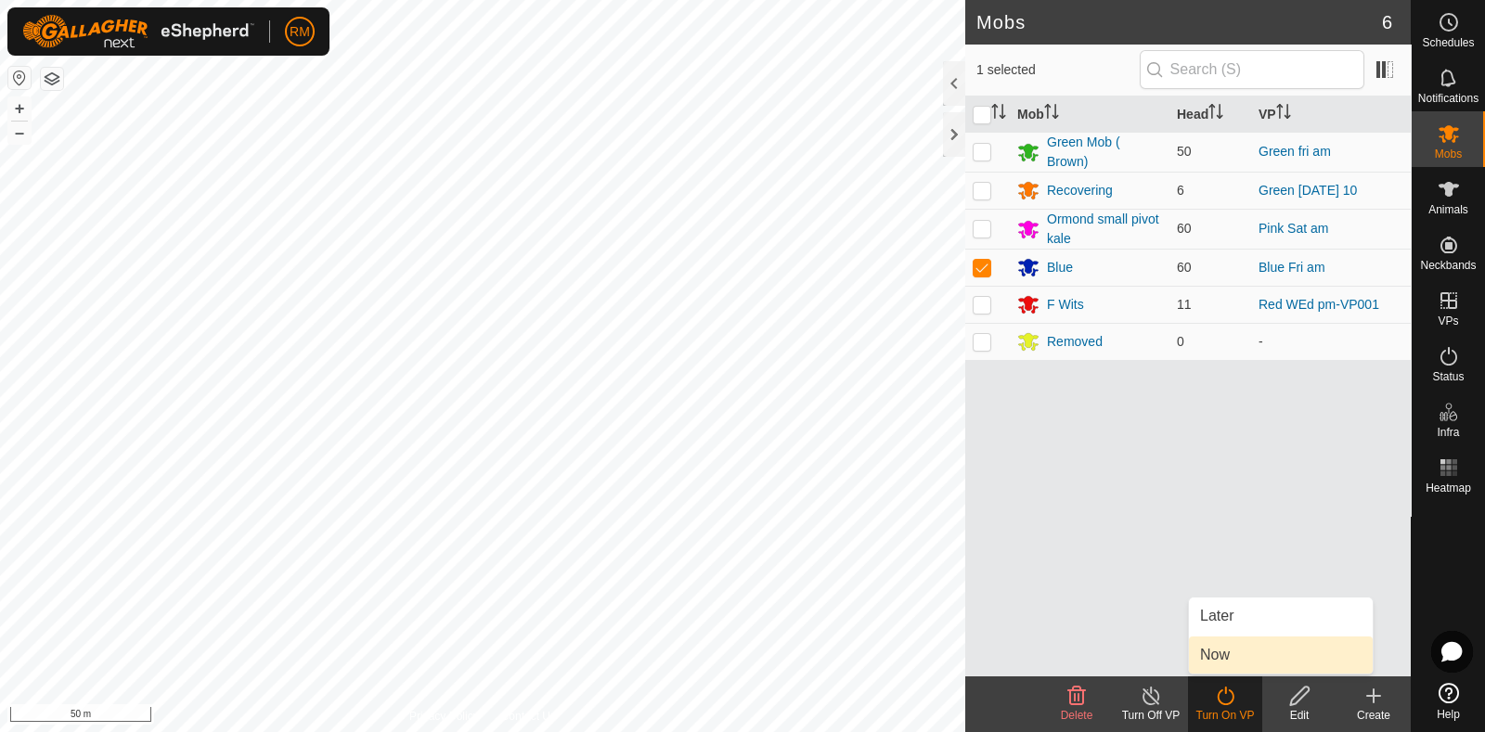
click at [1224, 652] on link "Now" at bounding box center [1281, 655] width 184 height 37
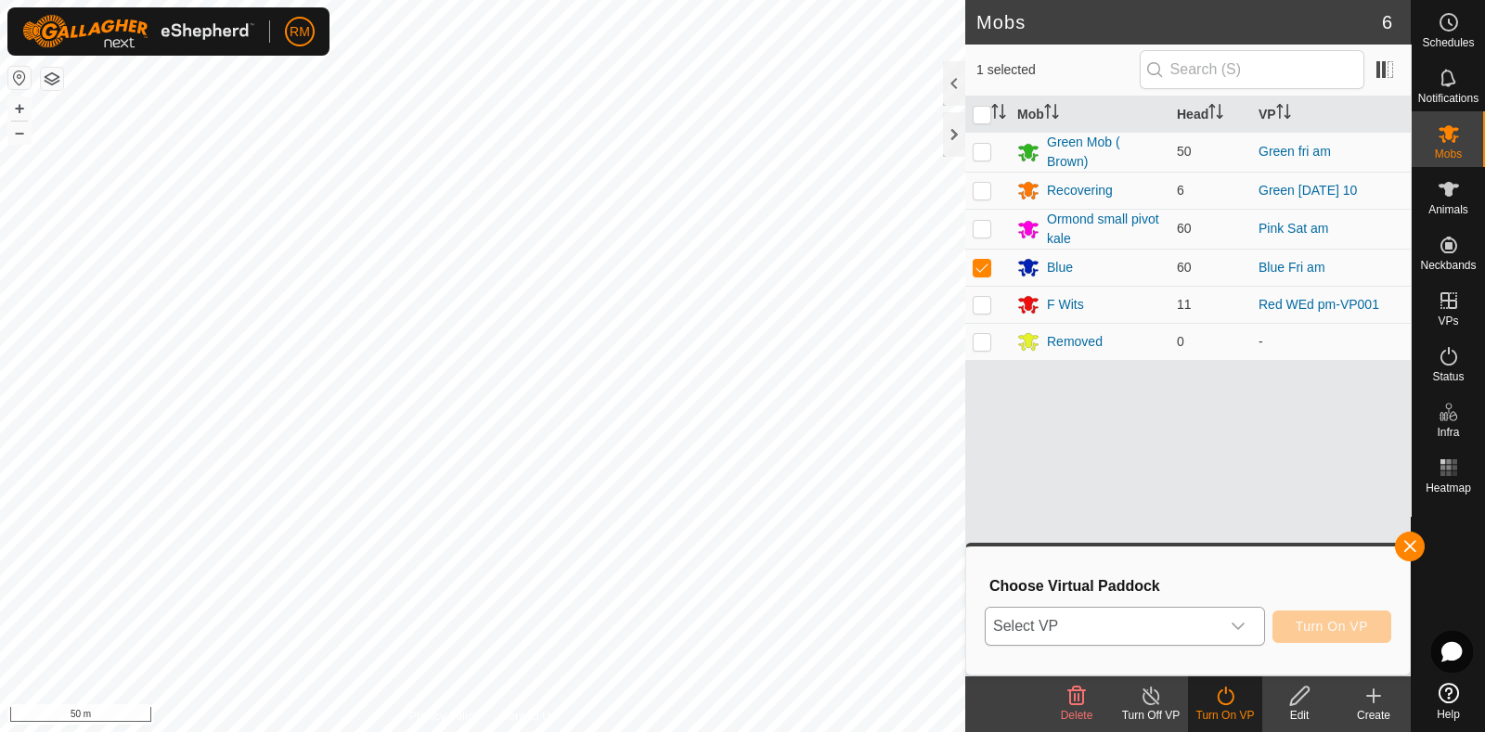
click at [1236, 619] on icon "dropdown trigger" at bounding box center [1238, 626] width 15 height 15
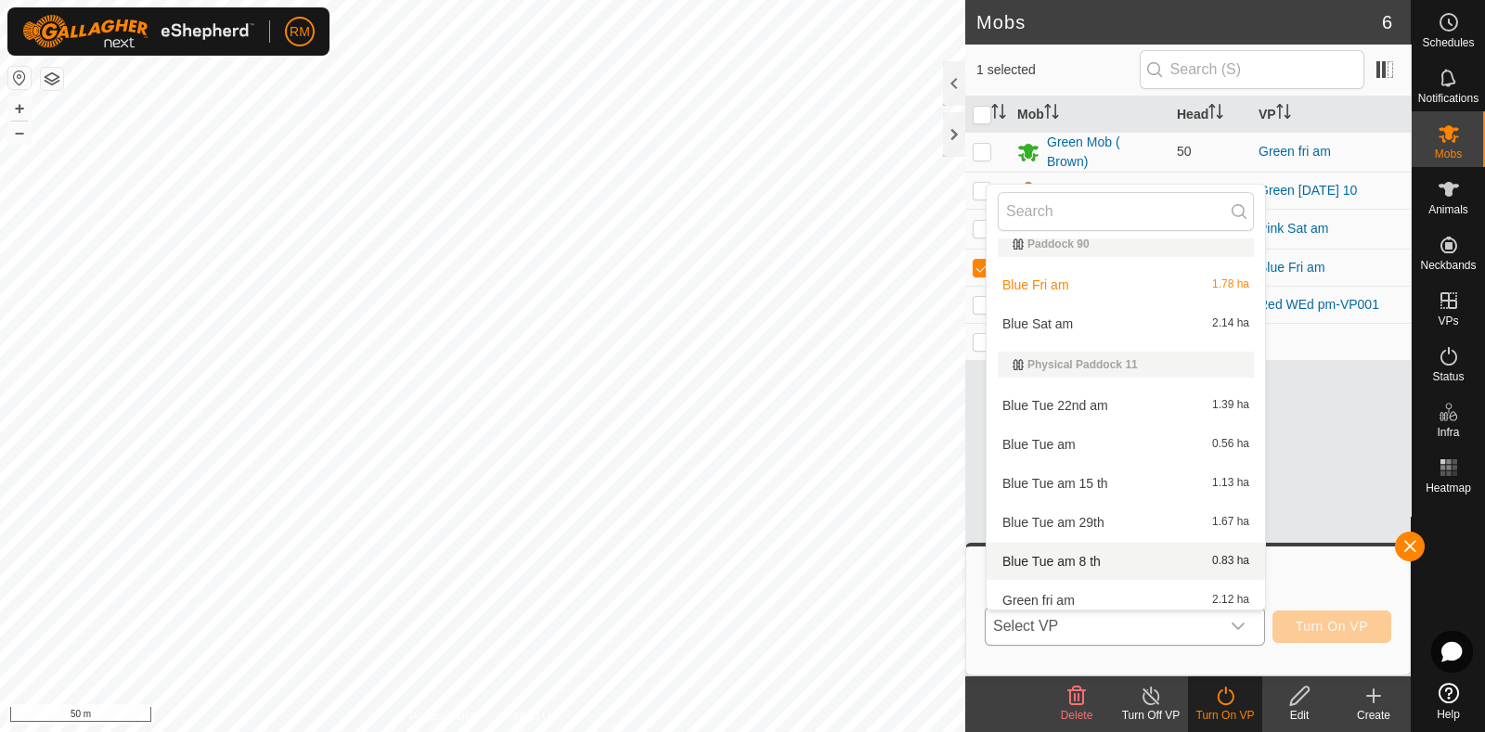
scroll to position [630, 0]
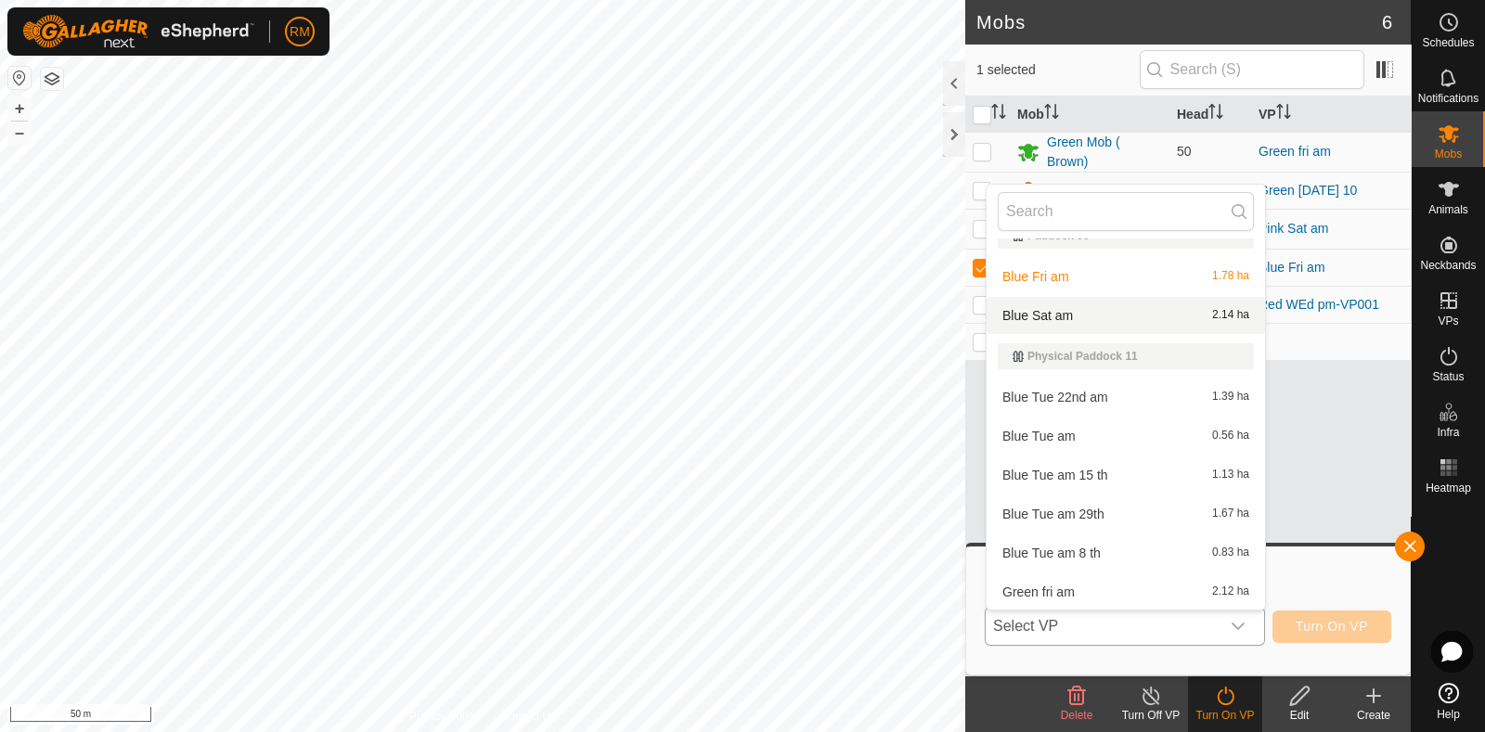
click at [1035, 314] on li "Blue Sat am 2.14 ha" at bounding box center [1126, 315] width 278 height 37
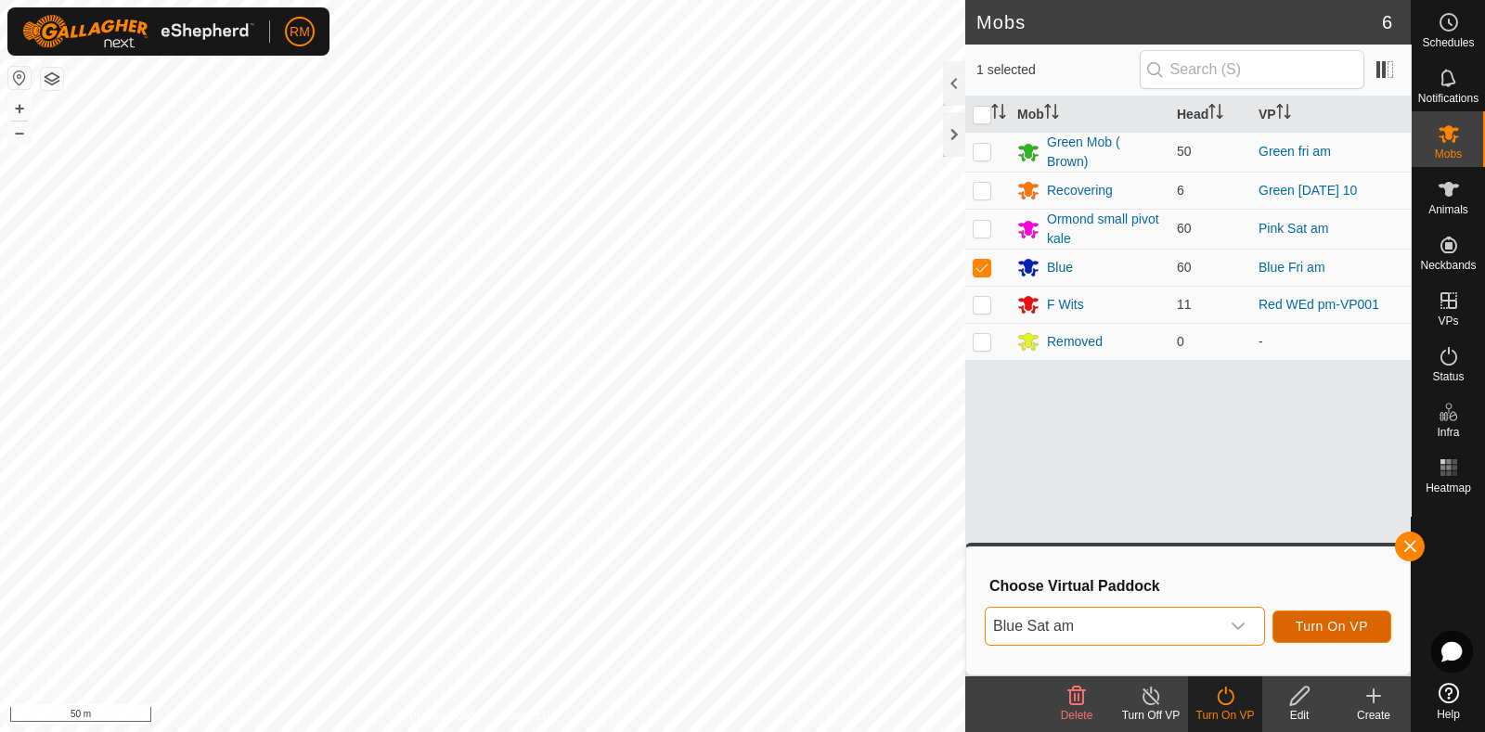
click at [1332, 627] on span "Turn On VP" at bounding box center [1332, 626] width 72 height 15
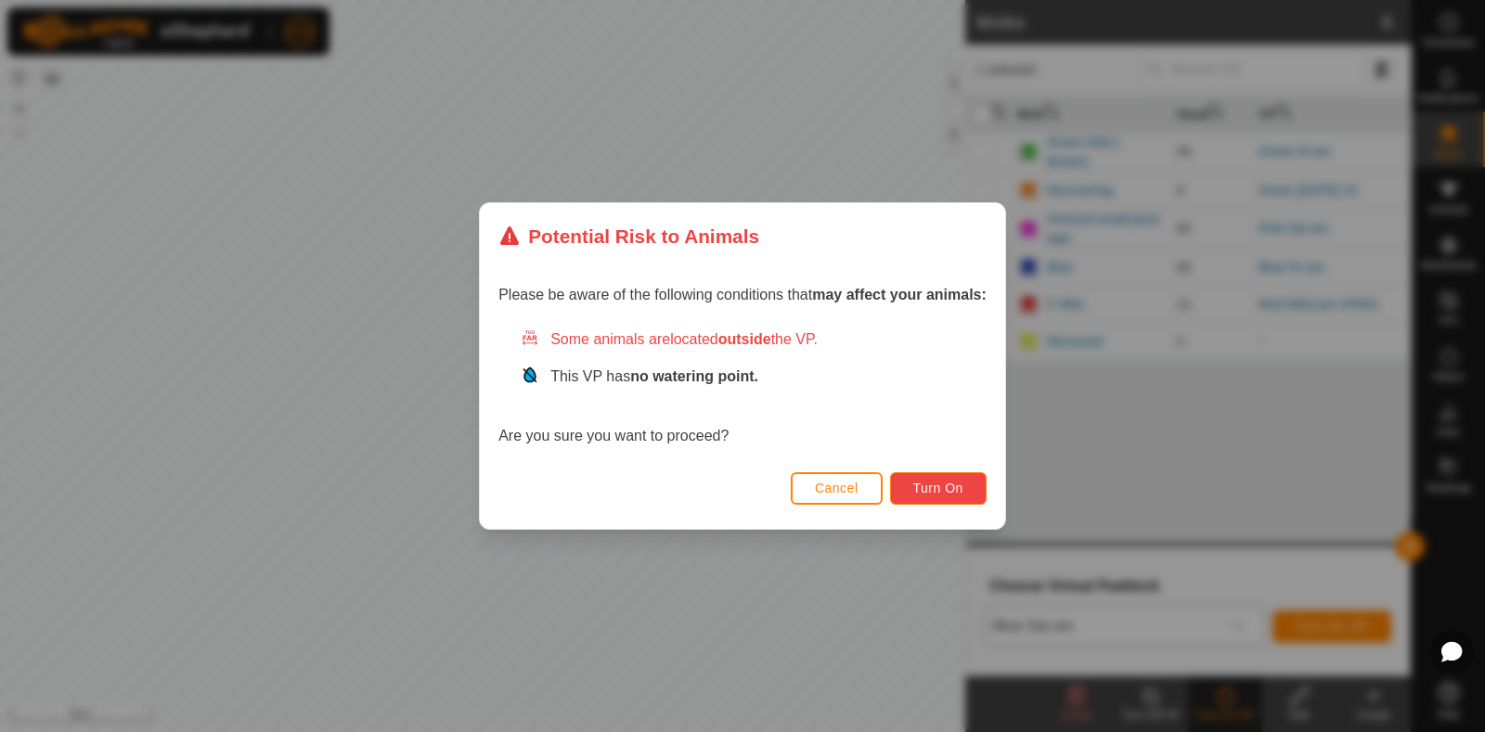
click at [951, 490] on span "Turn On" at bounding box center [938, 488] width 50 height 15
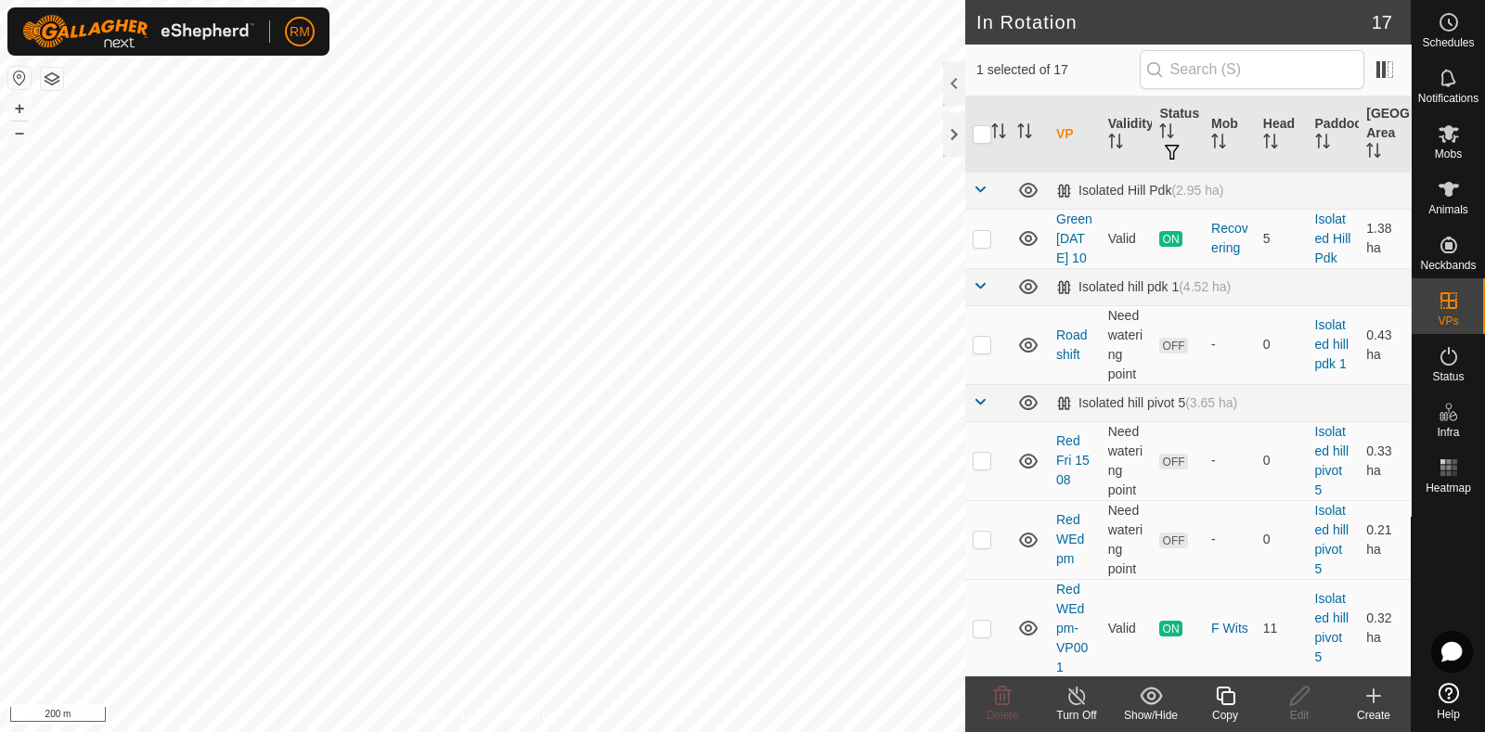
checkbox input "true"
checkbox input "false"
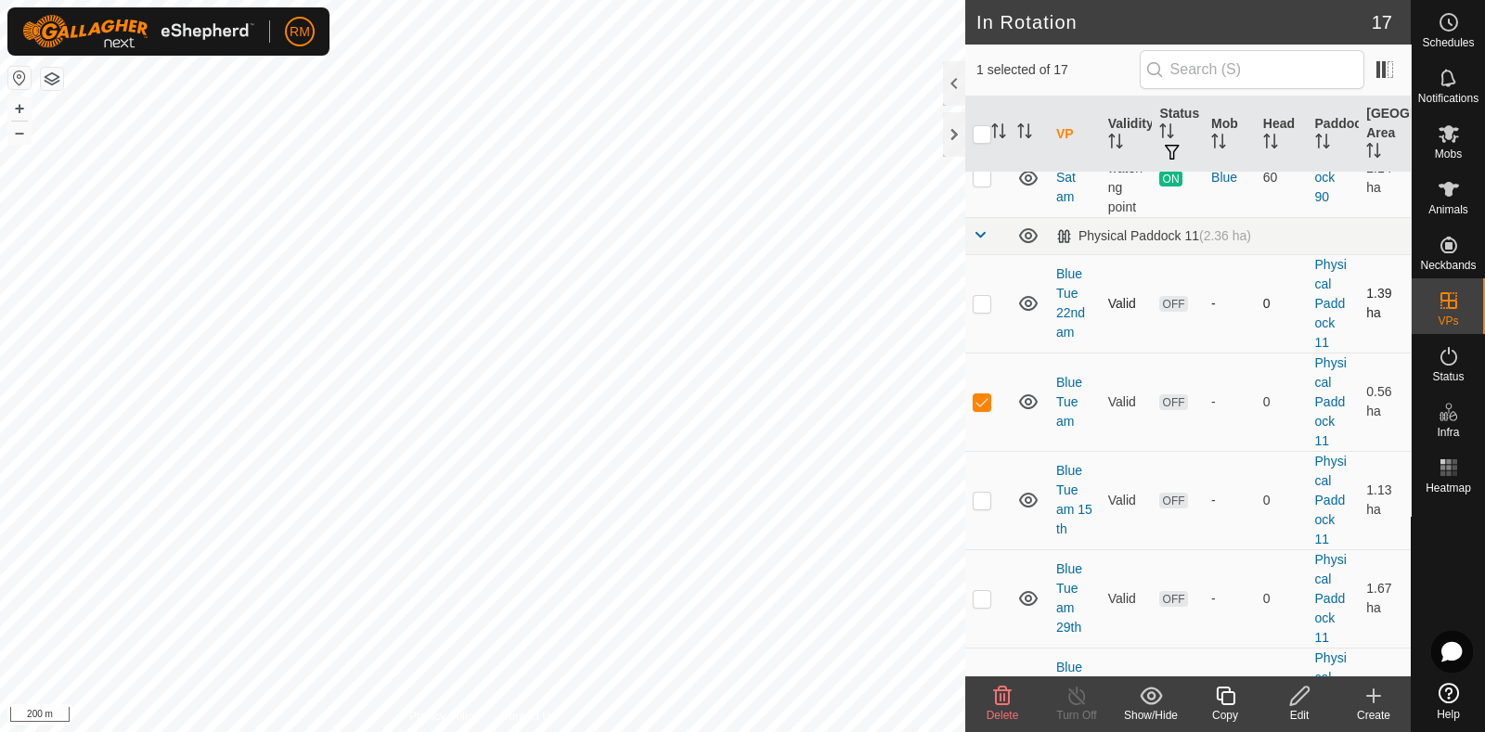
scroll to position [1325, 0]
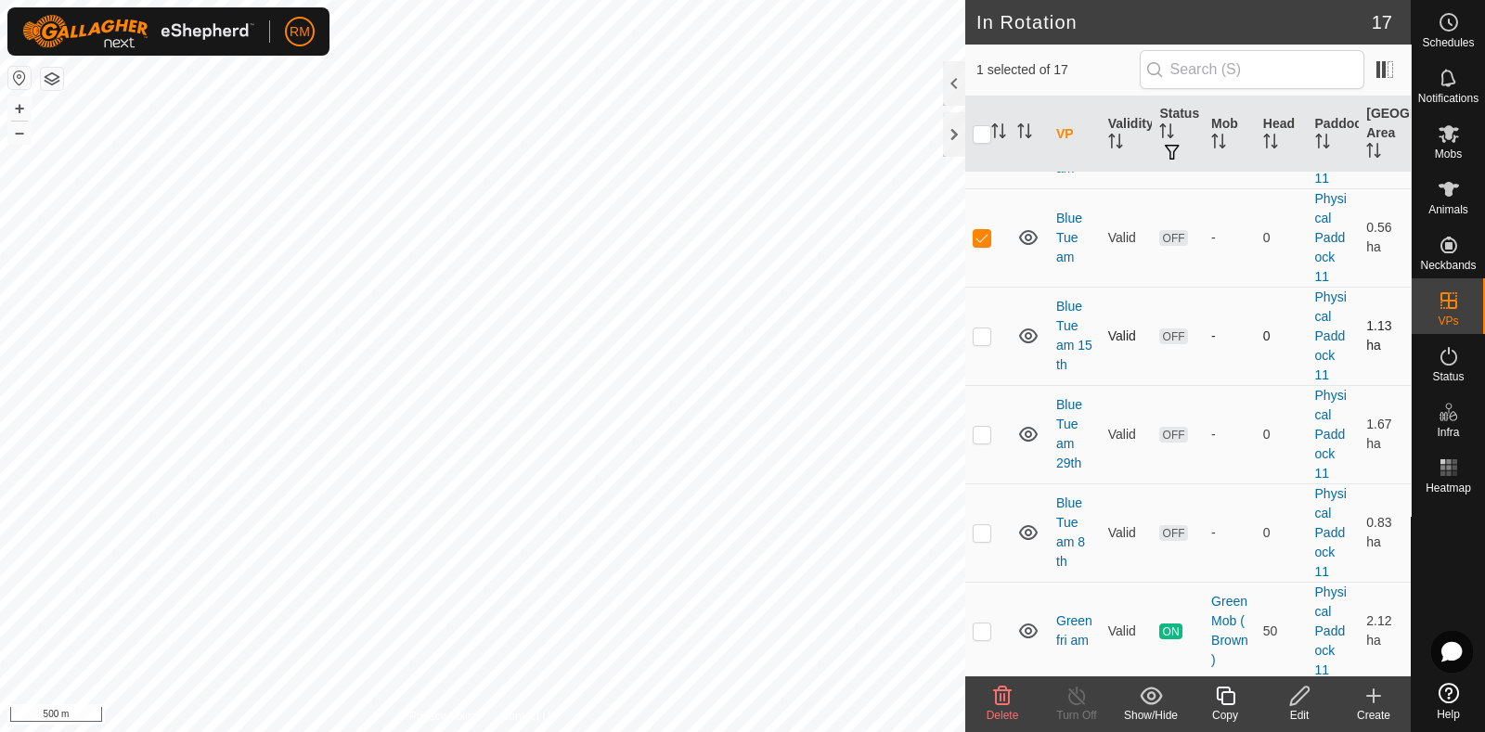
click at [984, 333] on p-checkbox at bounding box center [982, 336] width 19 height 15
click at [979, 330] on p-checkbox at bounding box center [982, 336] width 19 height 15
click at [980, 331] on p-checkbox at bounding box center [982, 336] width 19 height 15
checkbox input "true"
click at [987, 429] on p-checkbox at bounding box center [982, 434] width 19 height 15
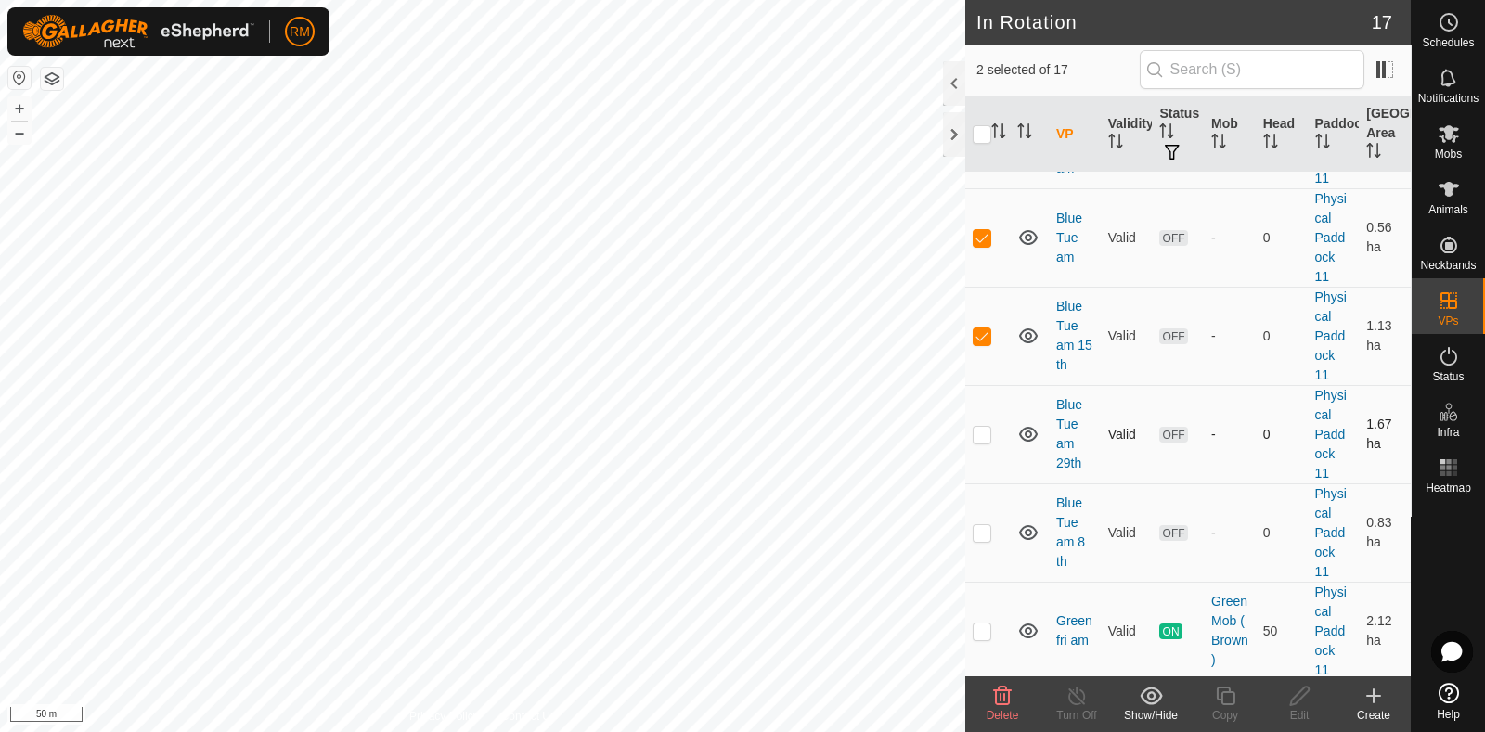
checkbox input "true"
click at [982, 532] on p-checkbox at bounding box center [982, 532] width 19 height 15
click at [980, 533] on p-checkbox at bounding box center [982, 532] width 19 height 15
checkbox input "true"
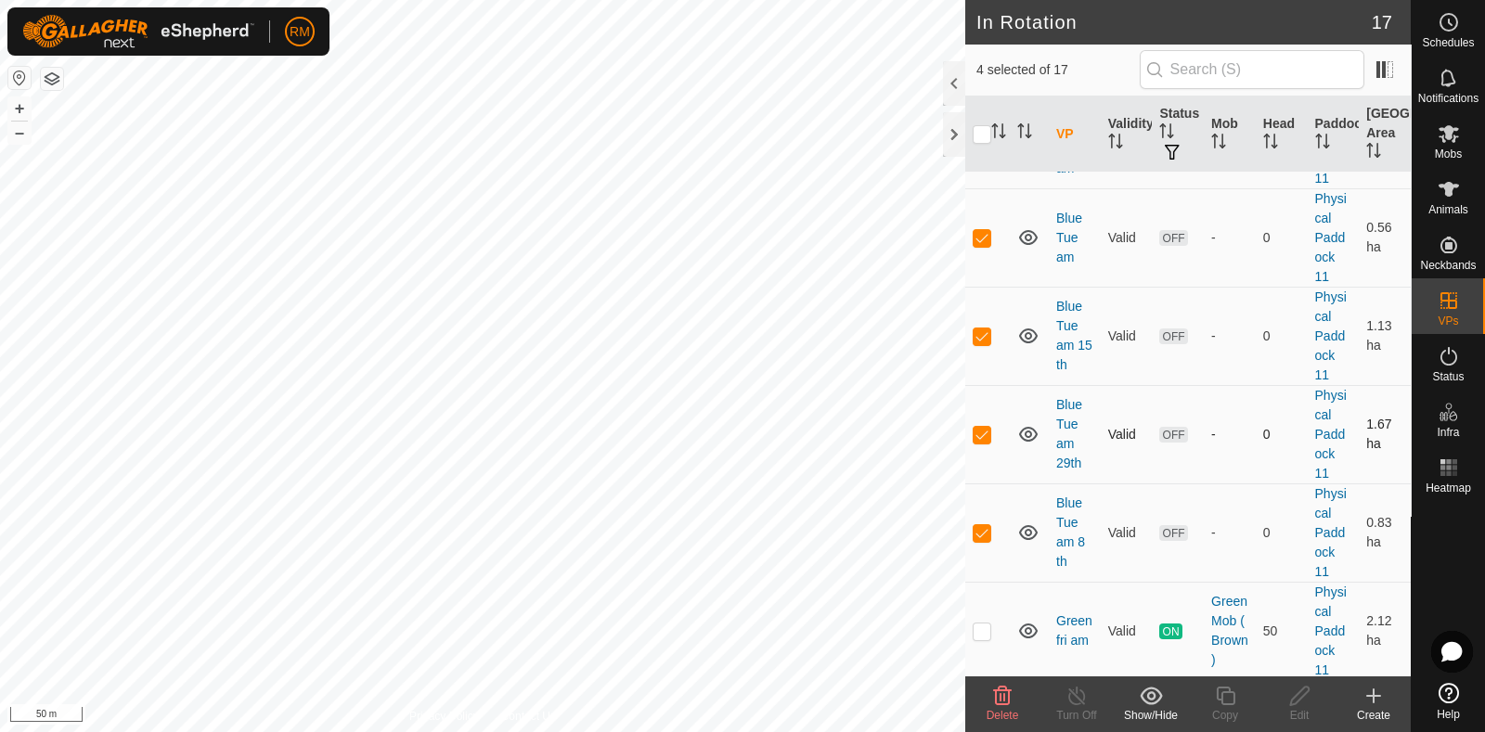
click at [990, 435] on p-checkbox at bounding box center [982, 434] width 19 height 15
click at [989, 428] on p-checkbox at bounding box center [982, 434] width 19 height 15
checkbox input "true"
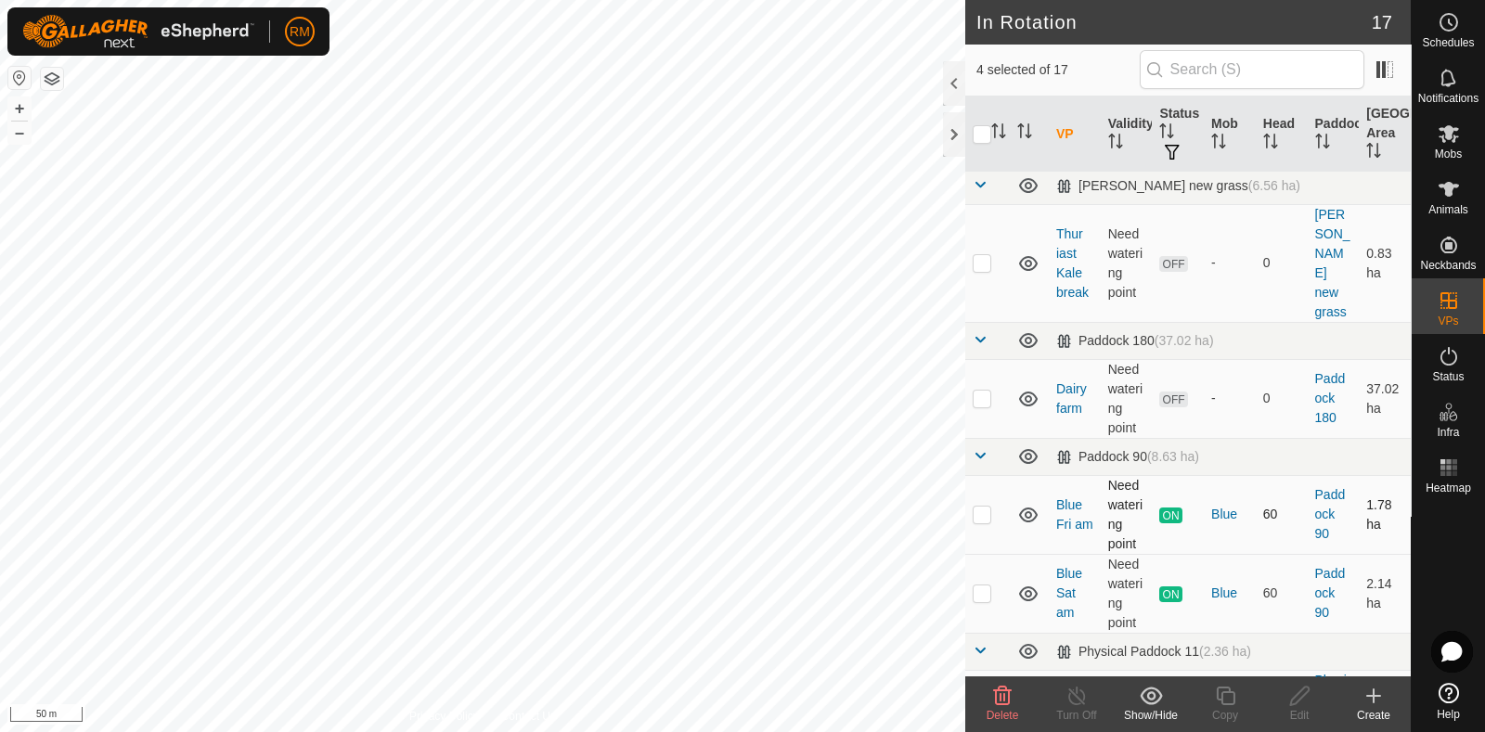
scroll to position [938, 0]
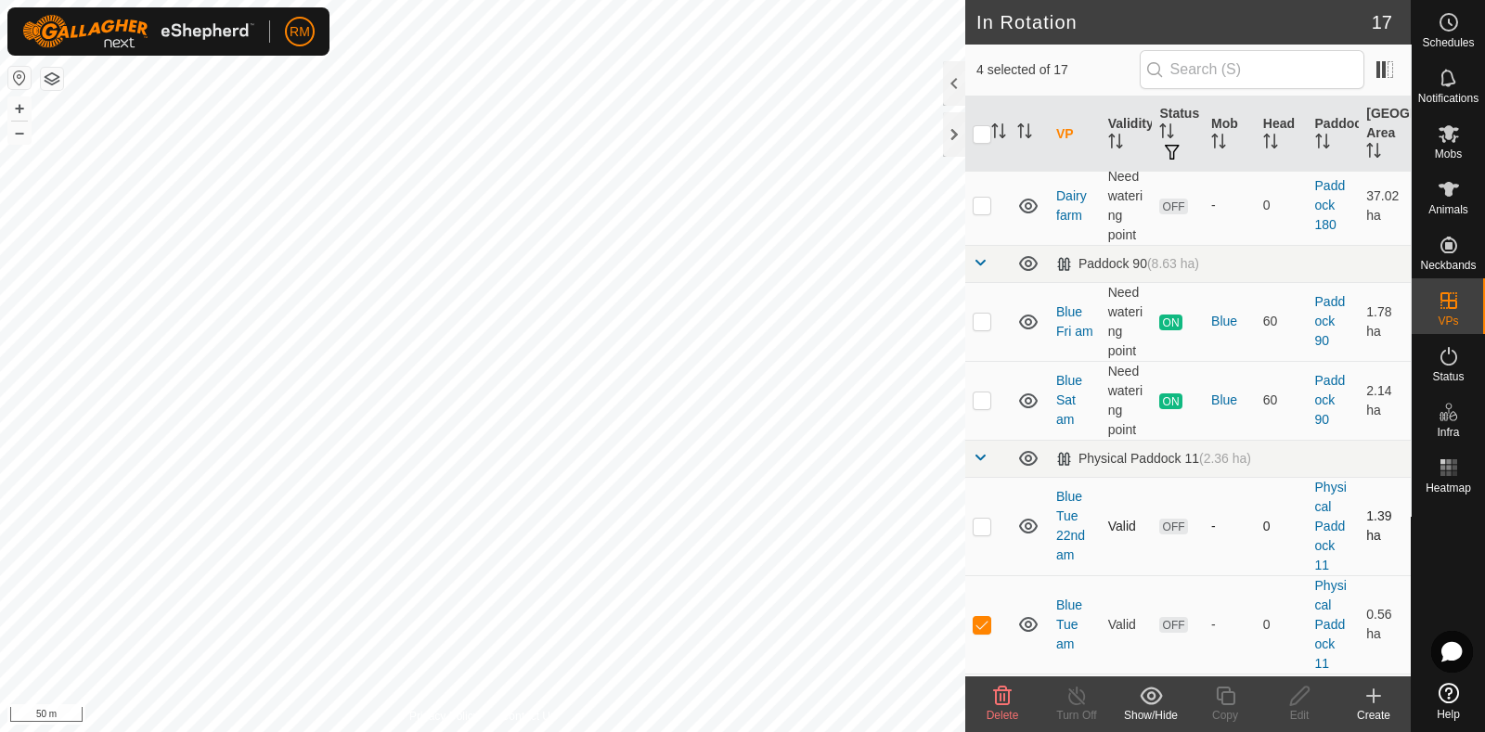
click at [979, 521] on p-checkbox at bounding box center [982, 526] width 19 height 15
click at [998, 694] on icon at bounding box center [1002, 696] width 22 height 22
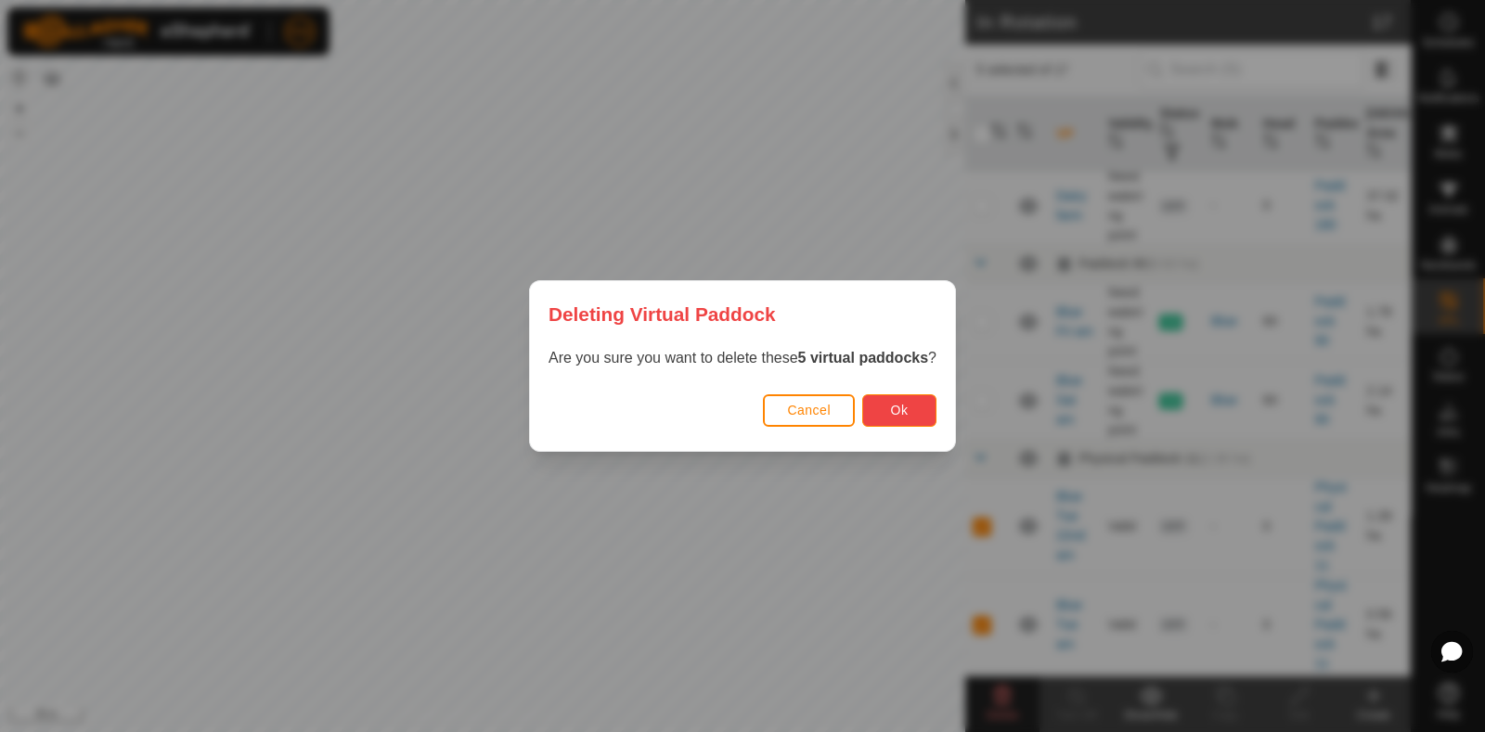
click at [921, 405] on button "Ok" at bounding box center [899, 411] width 74 height 32
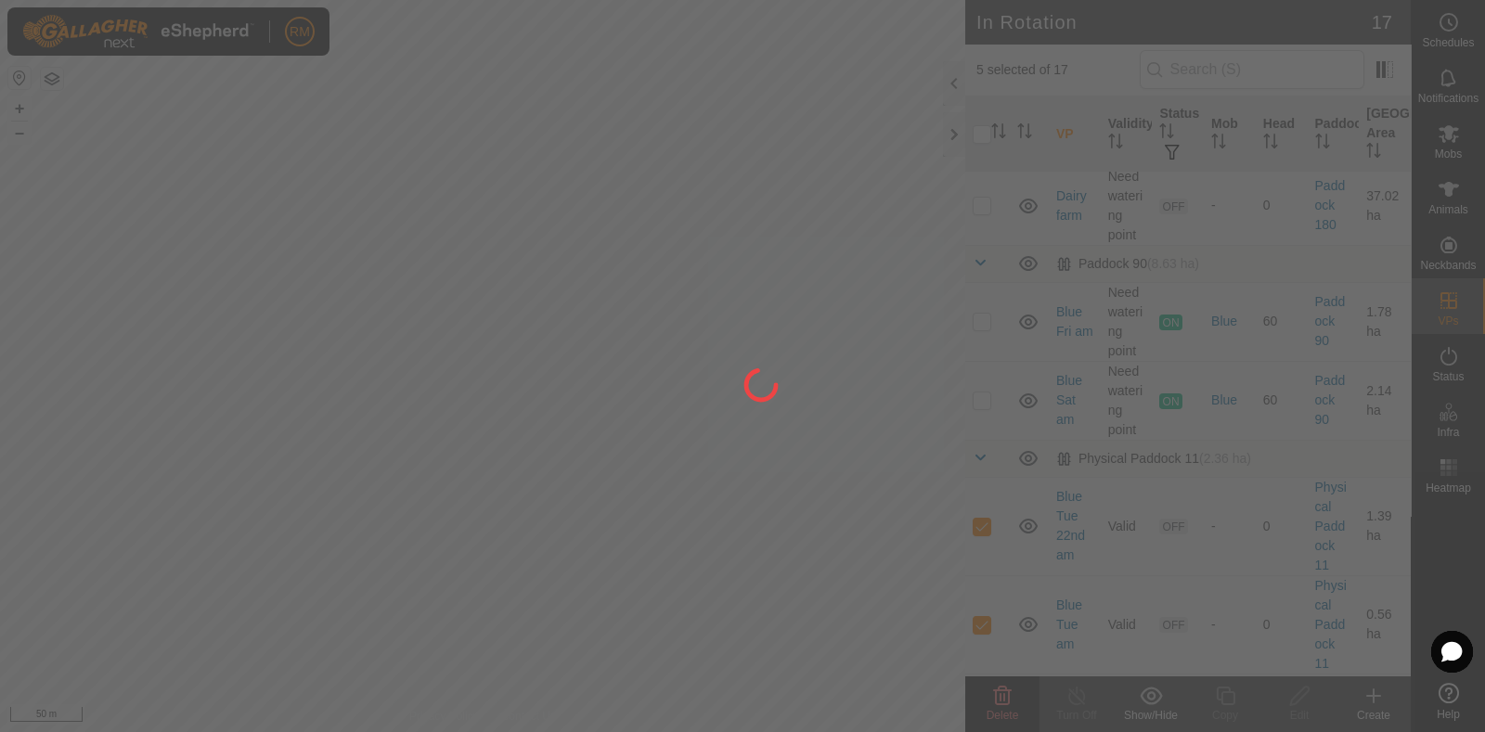
checkbox input "false"
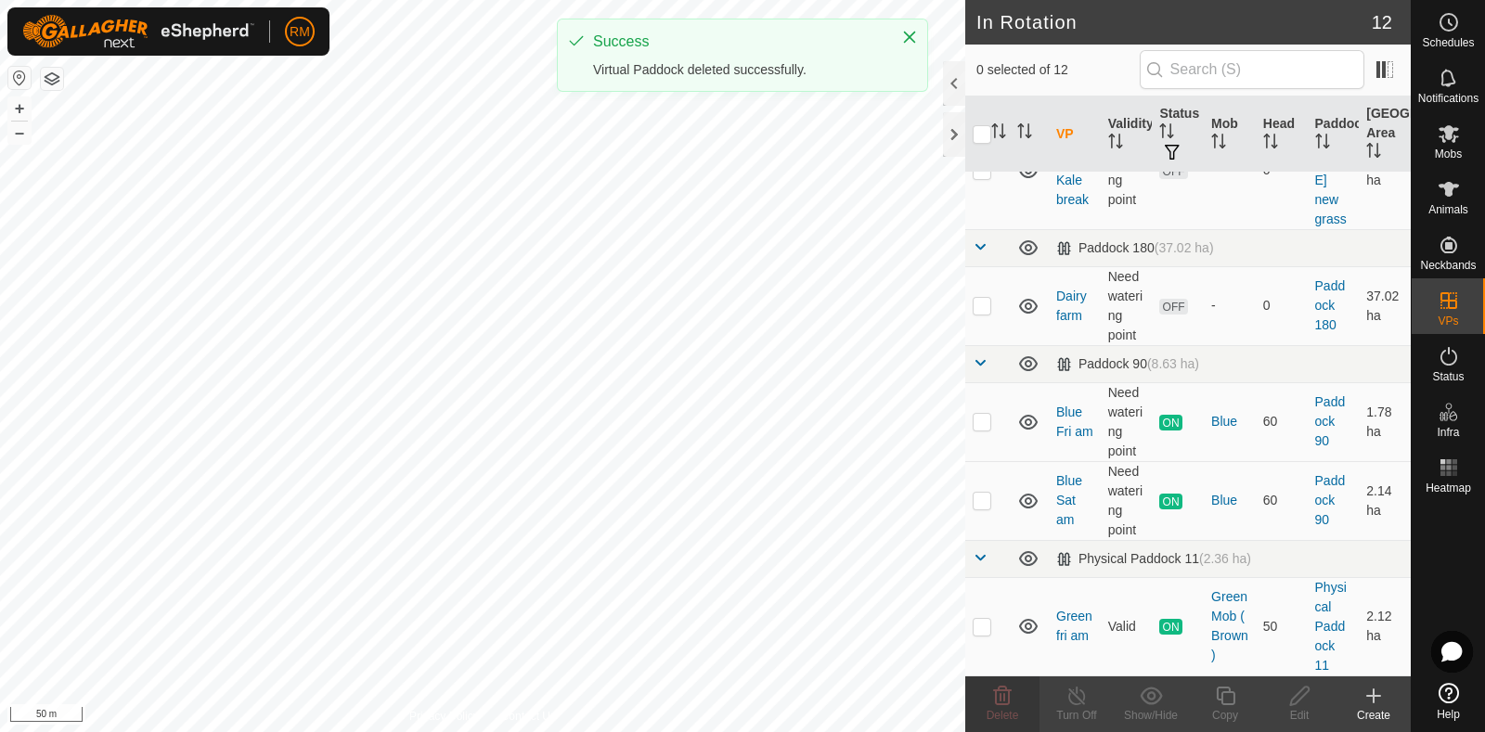
scroll to position [834, 0]
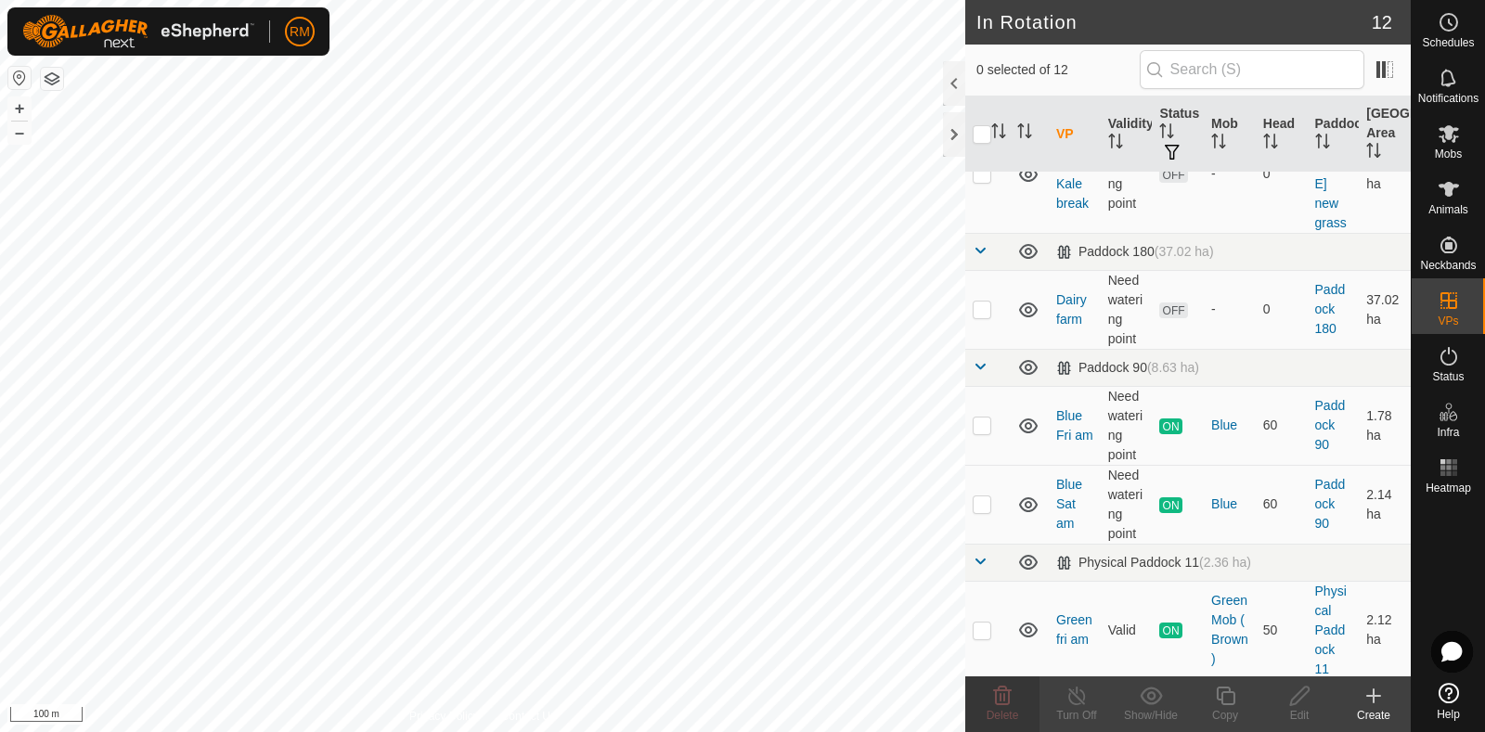
checkbox input "true"
